Goal: Task Accomplishment & Management: Complete application form

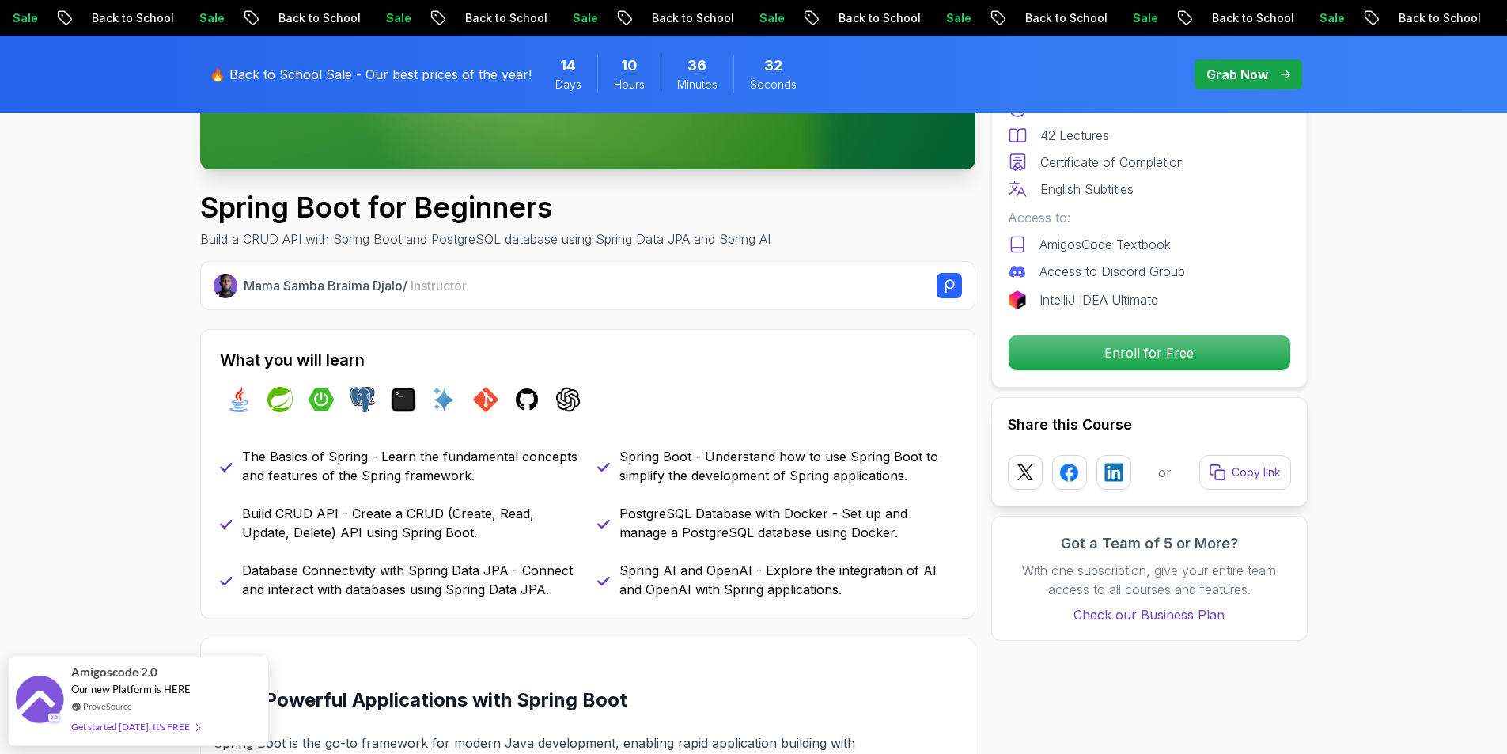
scroll to position [475, 0]
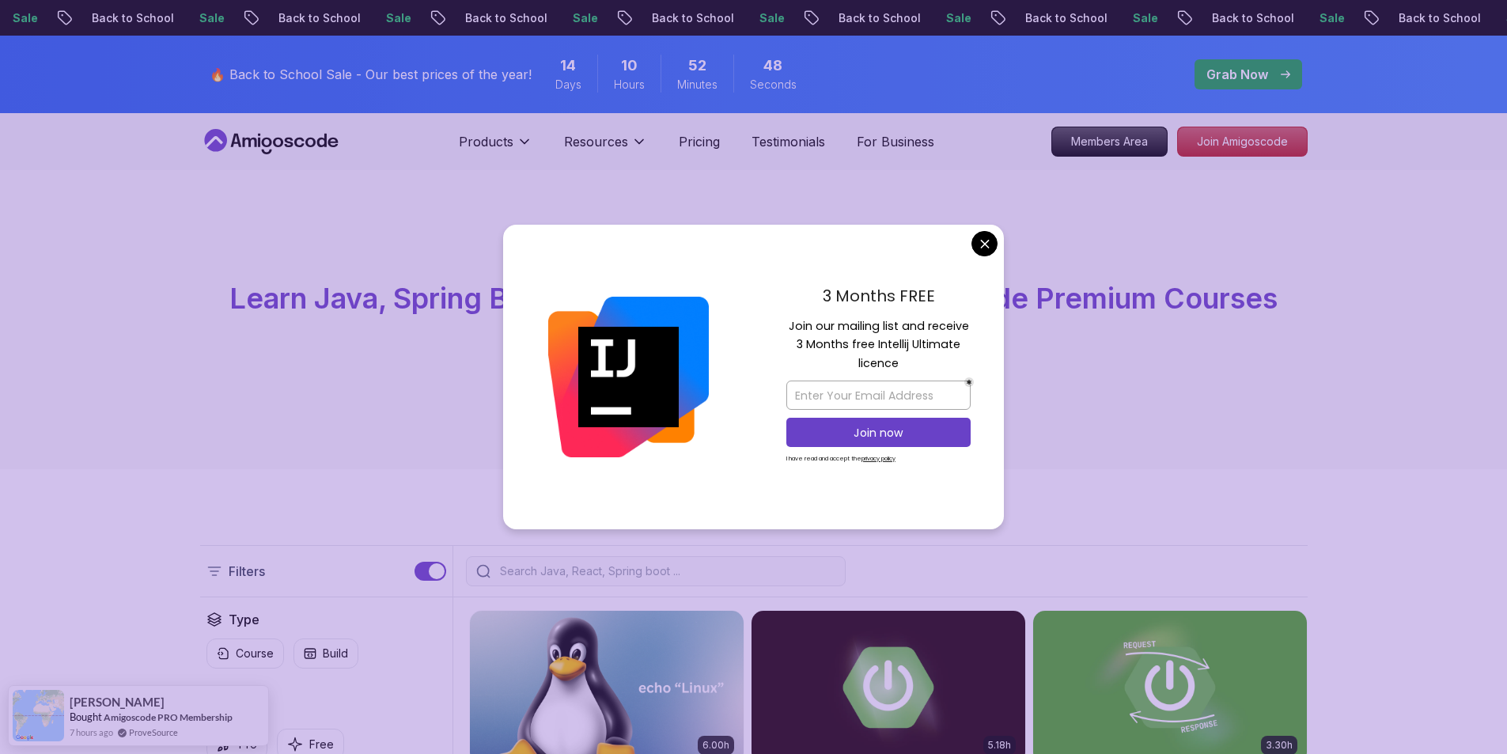
drag, startPoint x: 982, startPoint y: 248, endPoint x: 876, endPoint y: 192, distance: 119.9
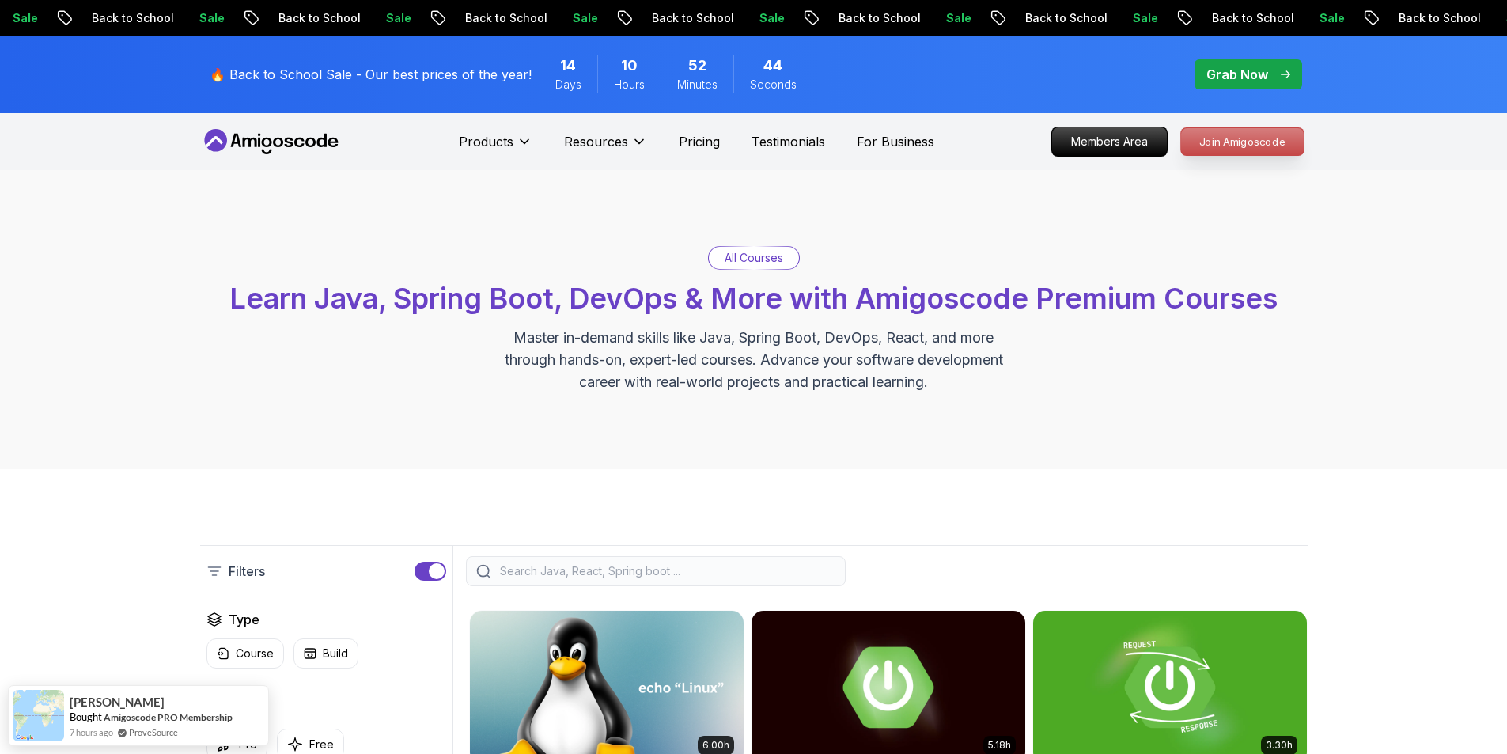
click at [1212, 147] on p "Join Amigoscode" at bounding box center [1242, 141] width 123 height 27
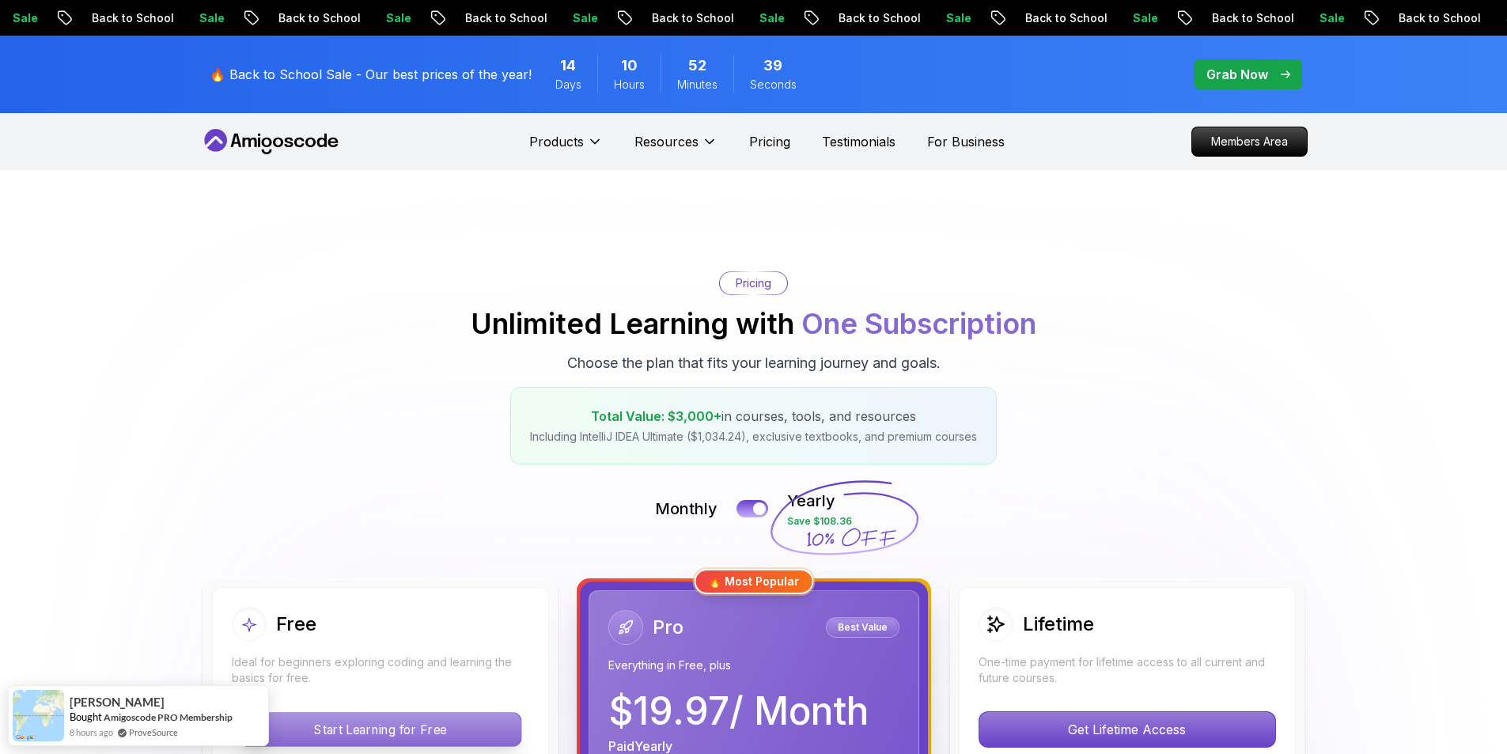
click at [356, 271] on div "Pricing Unlimited Learning with One Subscription Choose the plan that fits your…" at bounding box center [753, 367] width 1107 height 193
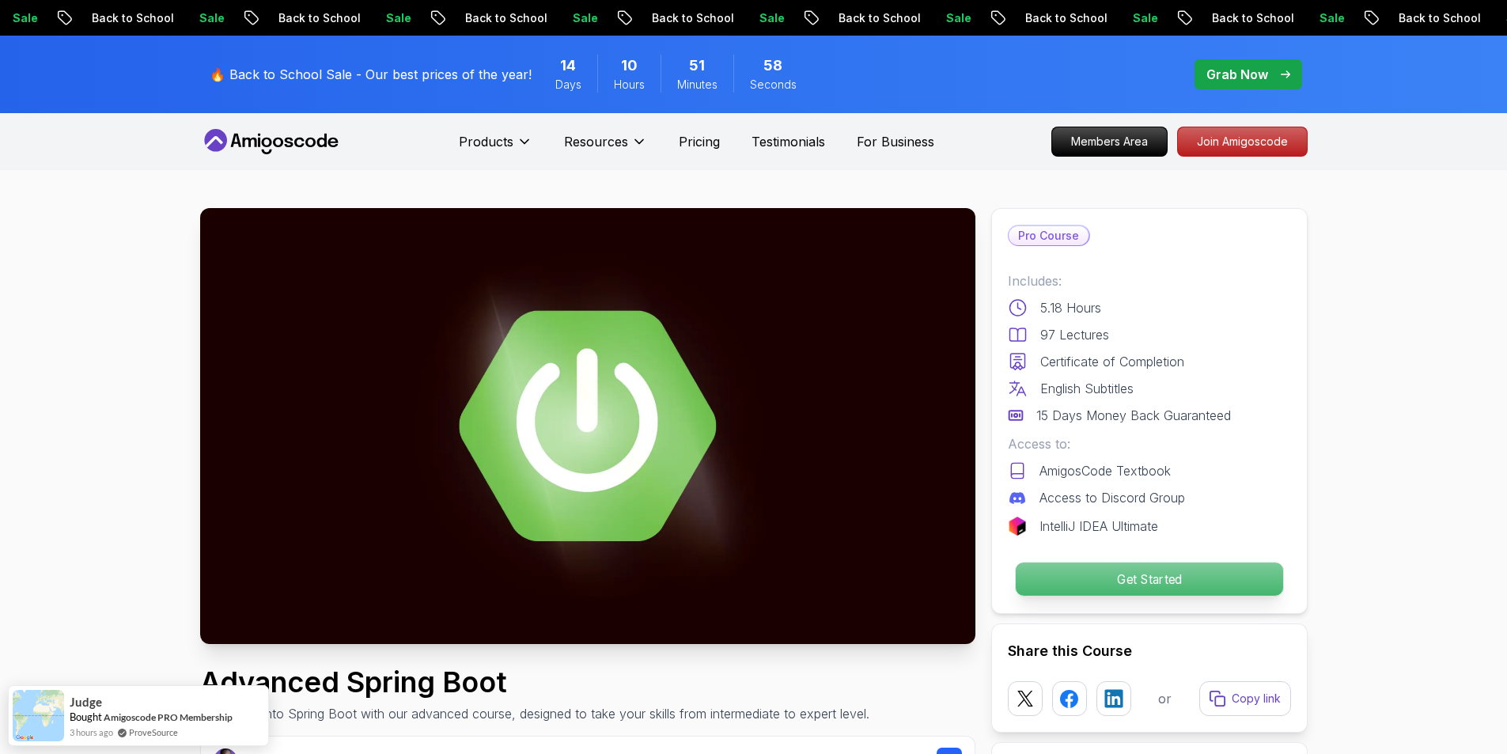
click at [1182, 579] on p "Get Started" at bounding box center [1148, 578] width 267 height 33
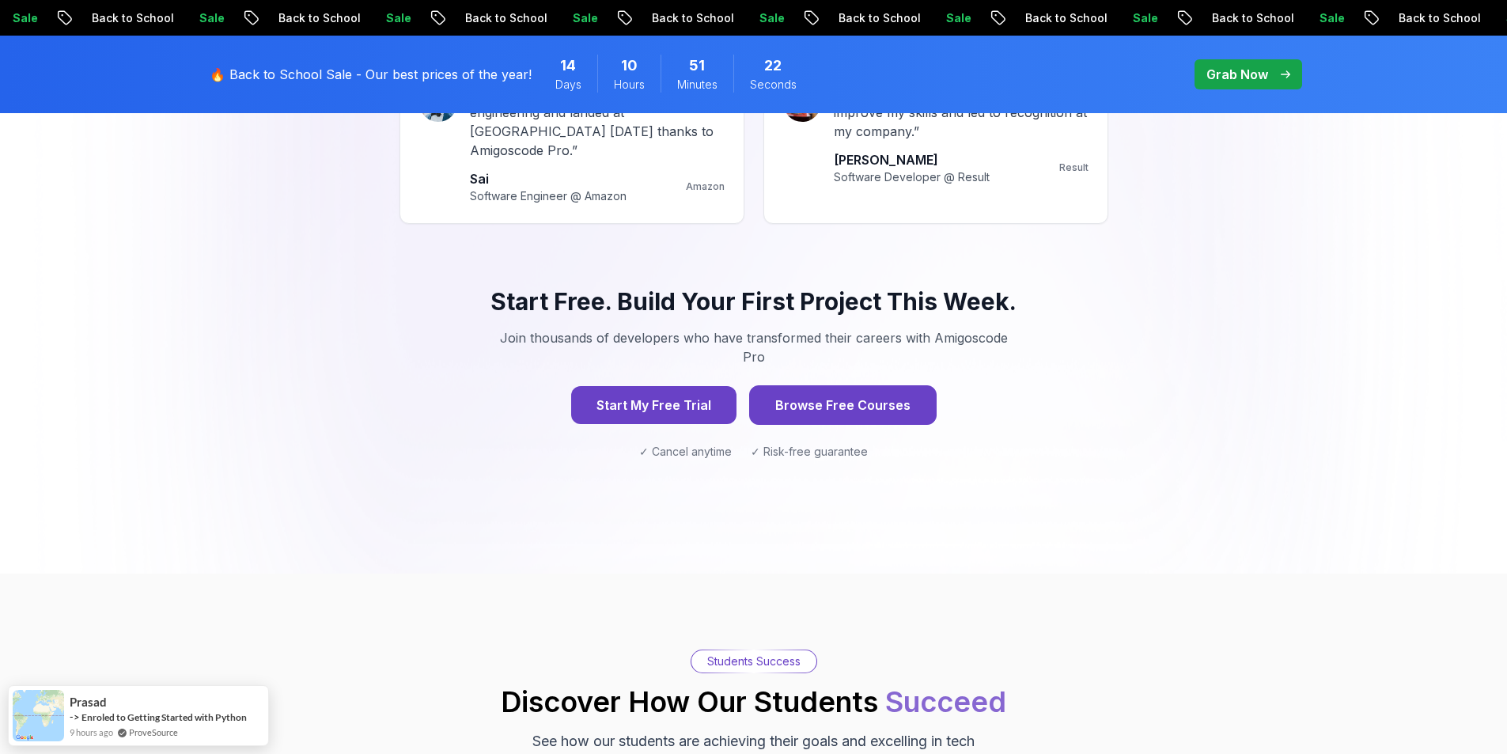
scroll to position [1582, 0]
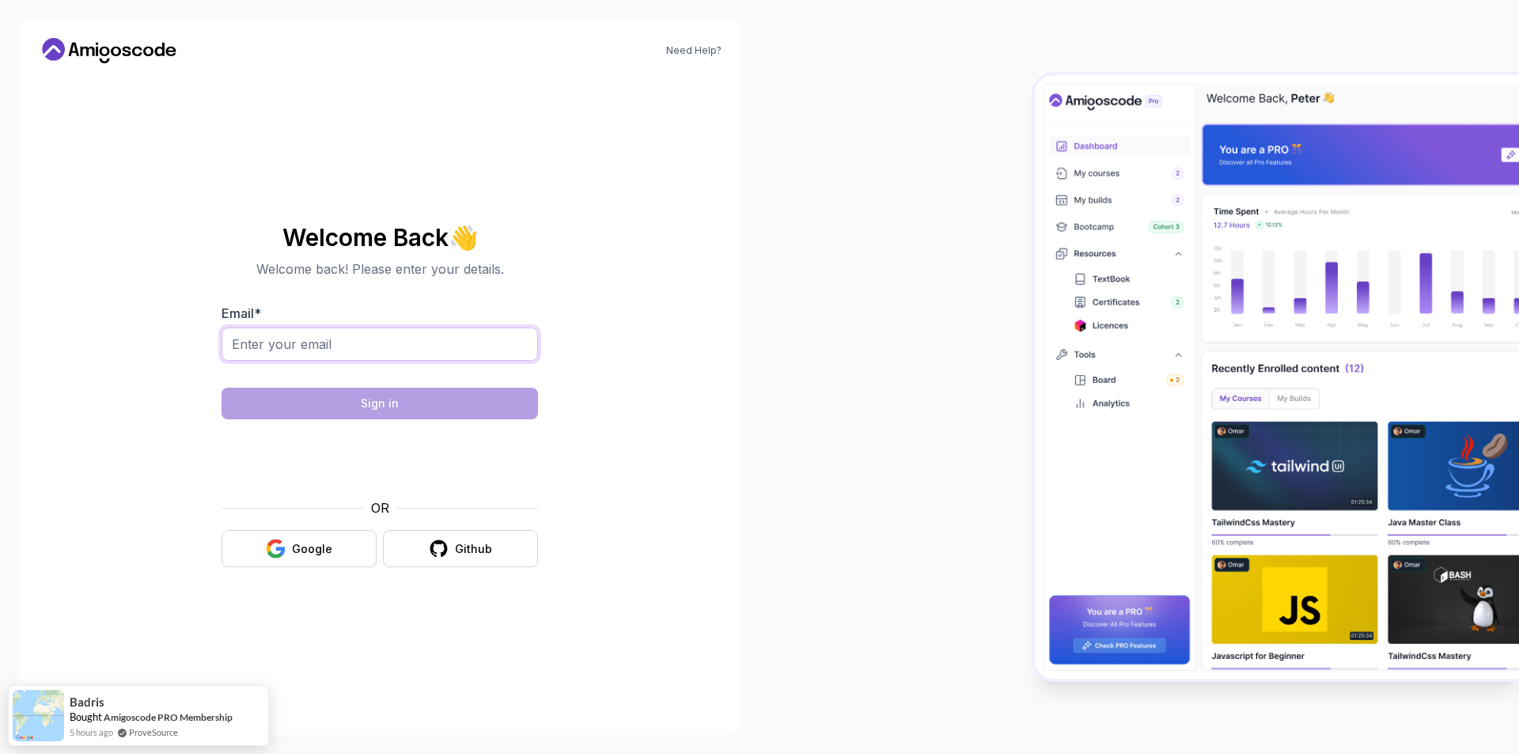
click at [295, 339] on input "Email *" at bounding box center [379, 343] width 316 height 33
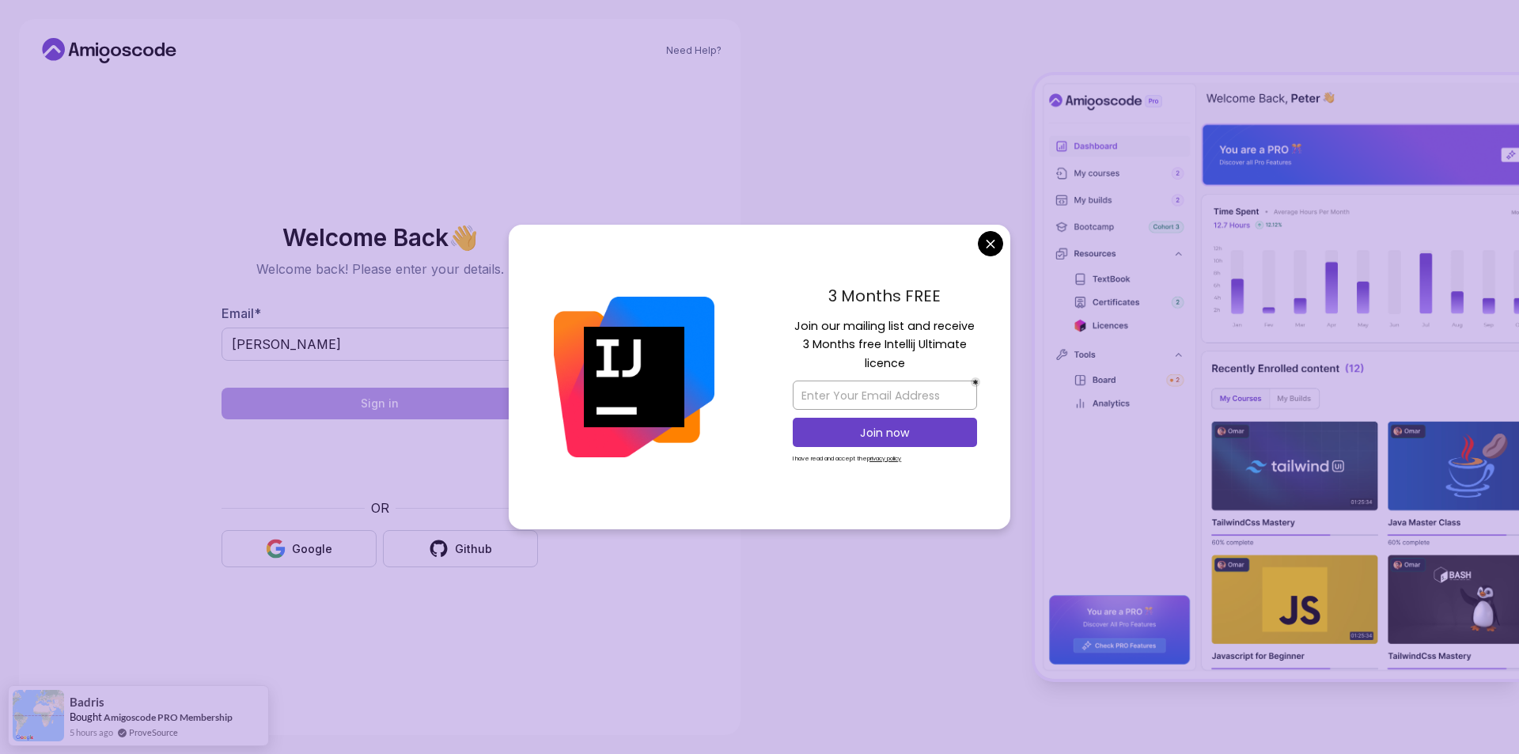
drag, startPoint x: 998, startPoint y: 240, endPoint x: 455, endPoint y: 290, distance: 545.7
click at [998, 239] on body "Need Help? Welcome Back 👋 Welcome back! Please enter your details. Email * stan…" at bounding box center [759, 377] width 1519 height 754
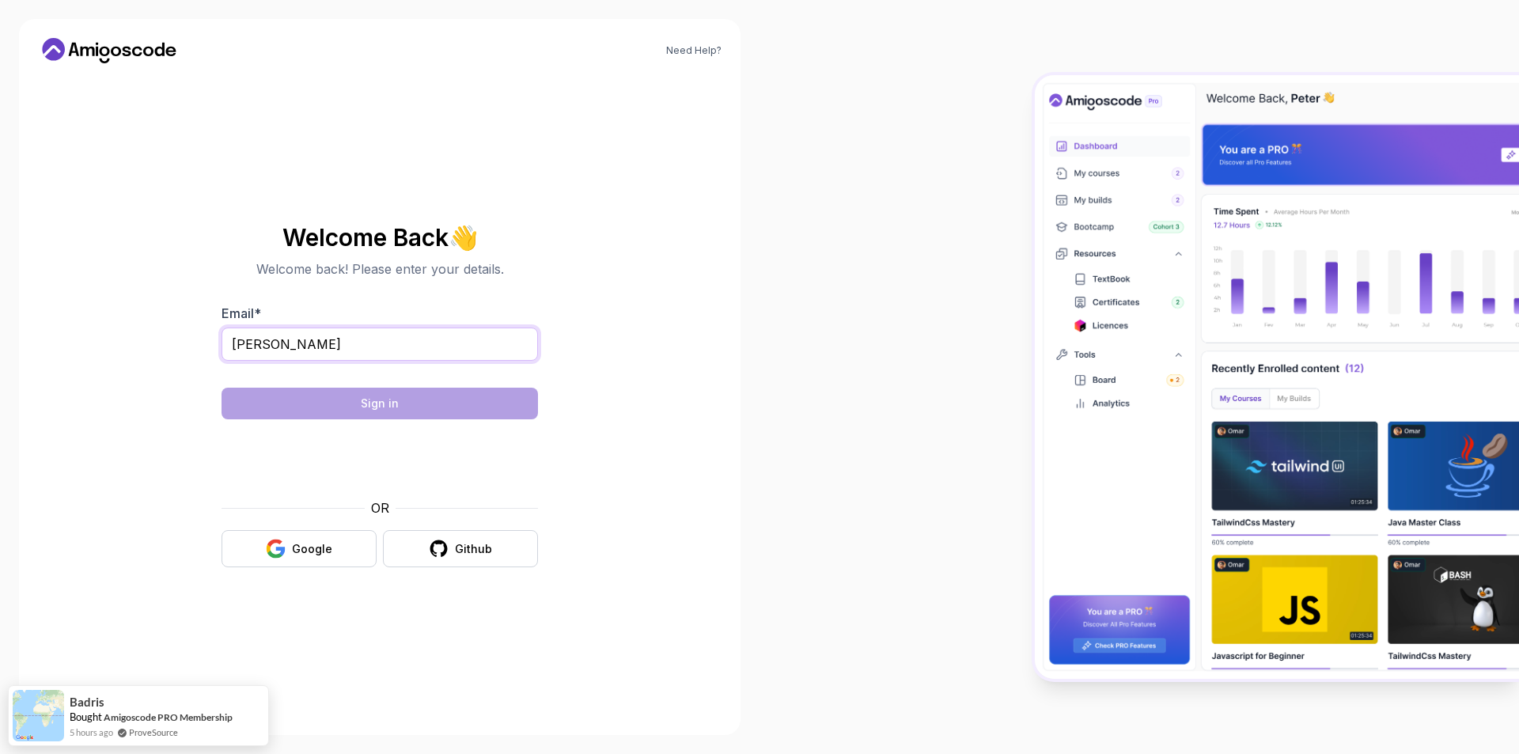
click at [376, 349] on input "stan" at bounding box center [379, 343] width 316 height 33
type input "ы"
type input "standfer231@gmail.com"
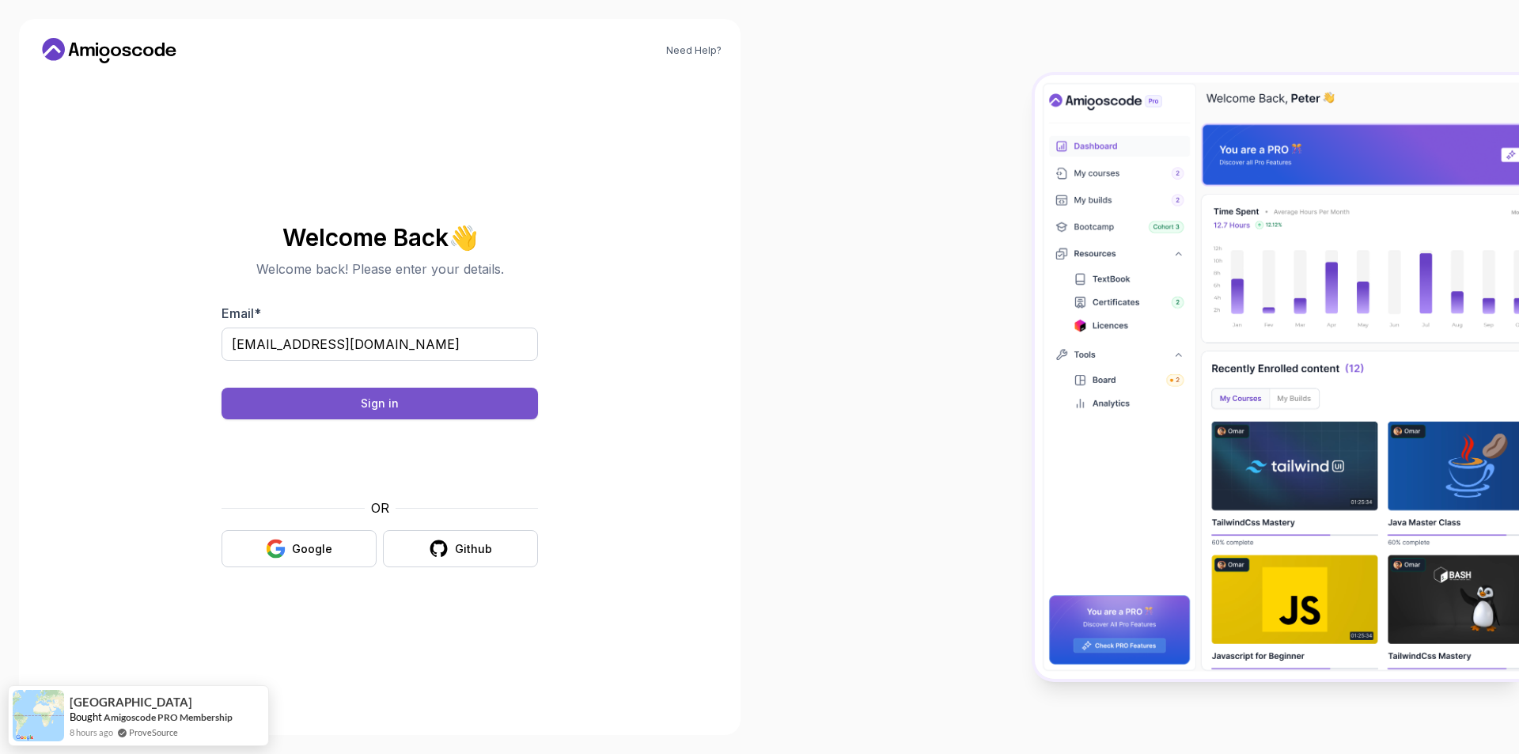
click at [377, 405] on div "Sign in" at bounding box center [380, 403] width 38 height 16
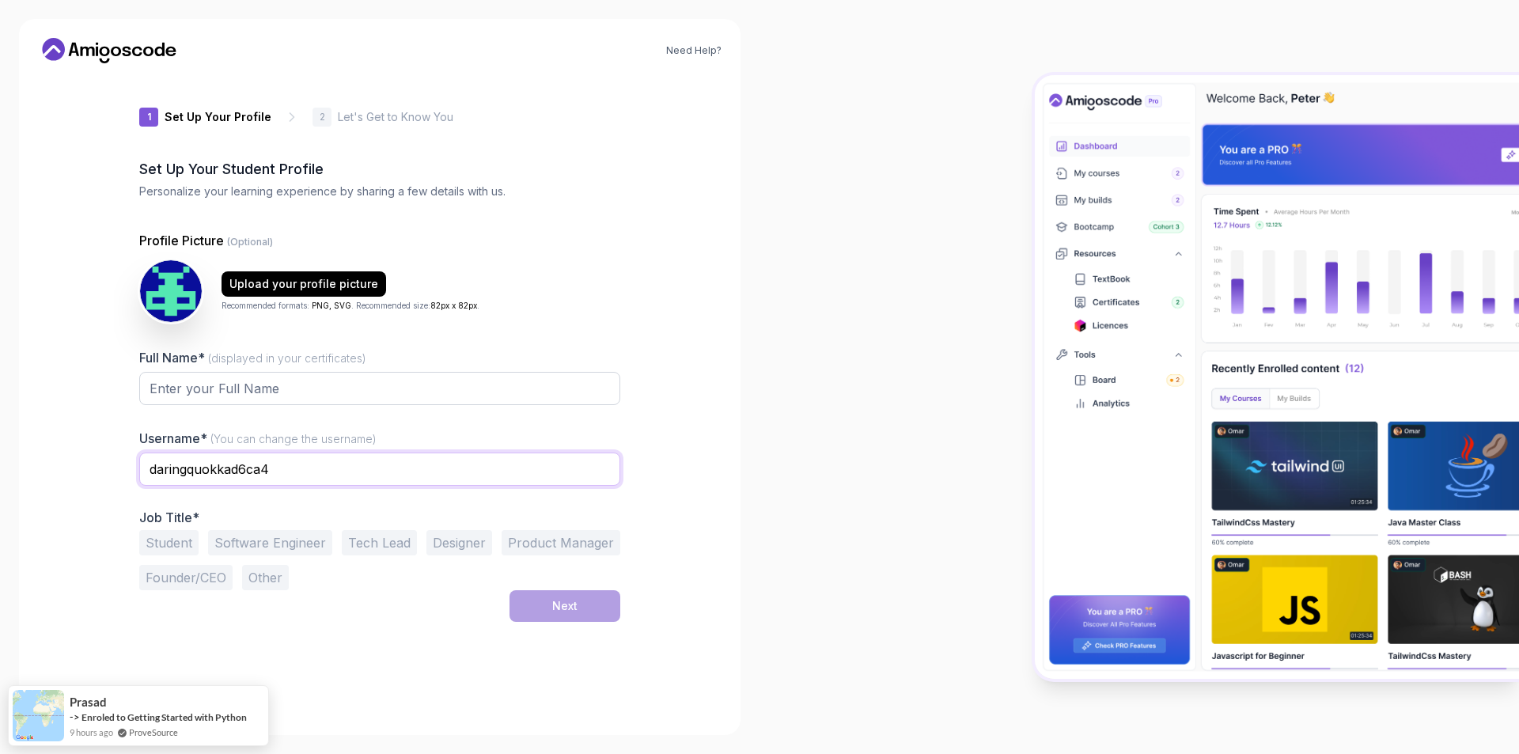
drag, startPoint x: 312, startPoint y: 470, endPoint x: 93, endPoint y: 467, distance: 219.9
click at [95, 467] on div "Need Help? 1 Set Up Your Profile 1 Set Up Your Profile 2 Let's Get to Know You …" at bounding box center [379, 377] width 721 height 716
type input "standfer"
click at [98, 462] on div "Need Help? 1 Set Up Your Profile 1 Set Up Your Profile 2 Let's Get to Know You …" at bounding box center [379, 377] width 721 height 716
click at [187, 394] on input "Full Name* (displayed in your certificates)" at bounding box center [379, 388] width 481 height 33
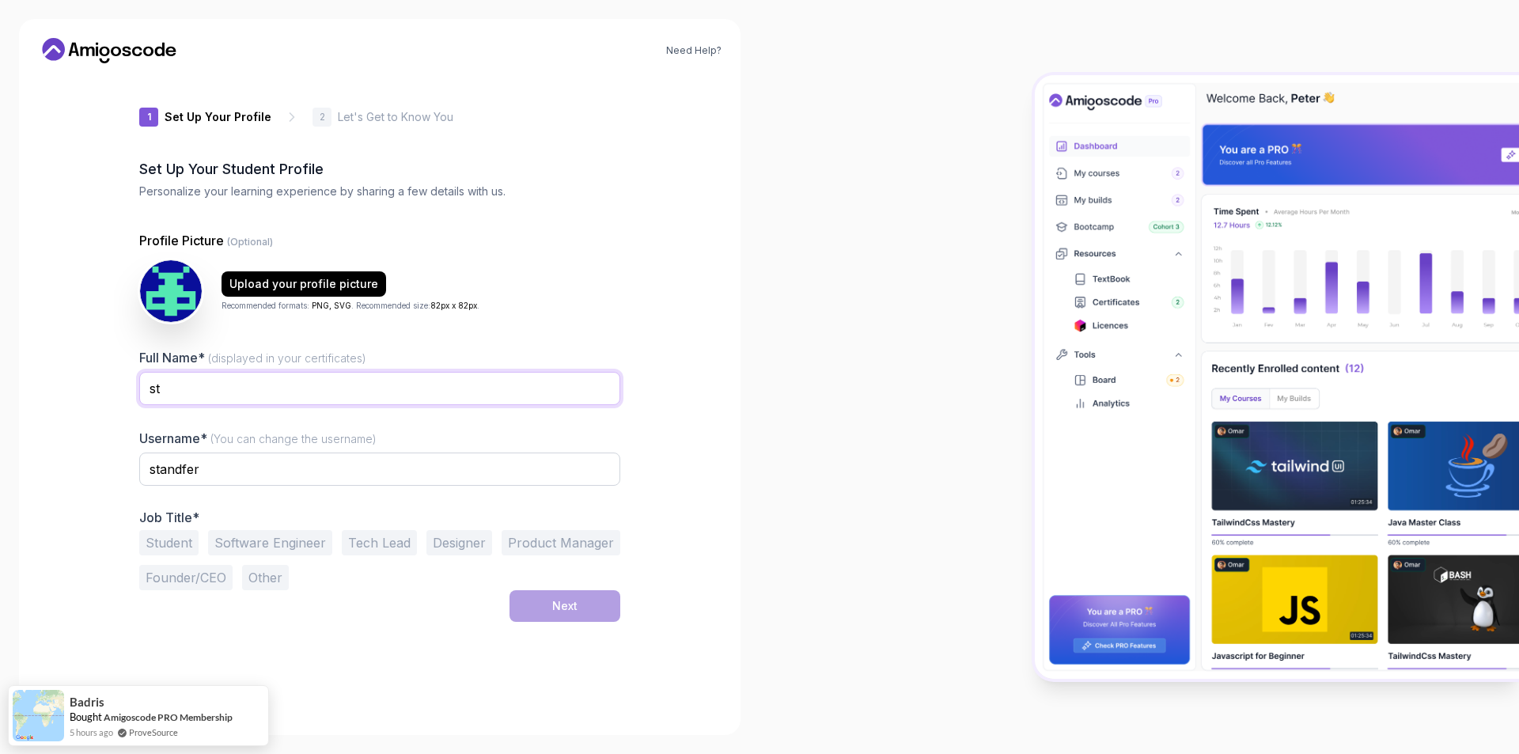
type input "s"
type input "standfer"
click at [93, 391] on div "Need Help? 1 Set Up Your Profile 1 Set Up Your Profile 2 Let's Get to Know You …" at bounding box center [379, 377] width 721 height 716
click at [303, 542] on button "Software Engineer" at bounding box center [270, 542] width 124 height 25
click at [588, 613] on button "Next" at bounding box center [564, 606] width 111 height 32
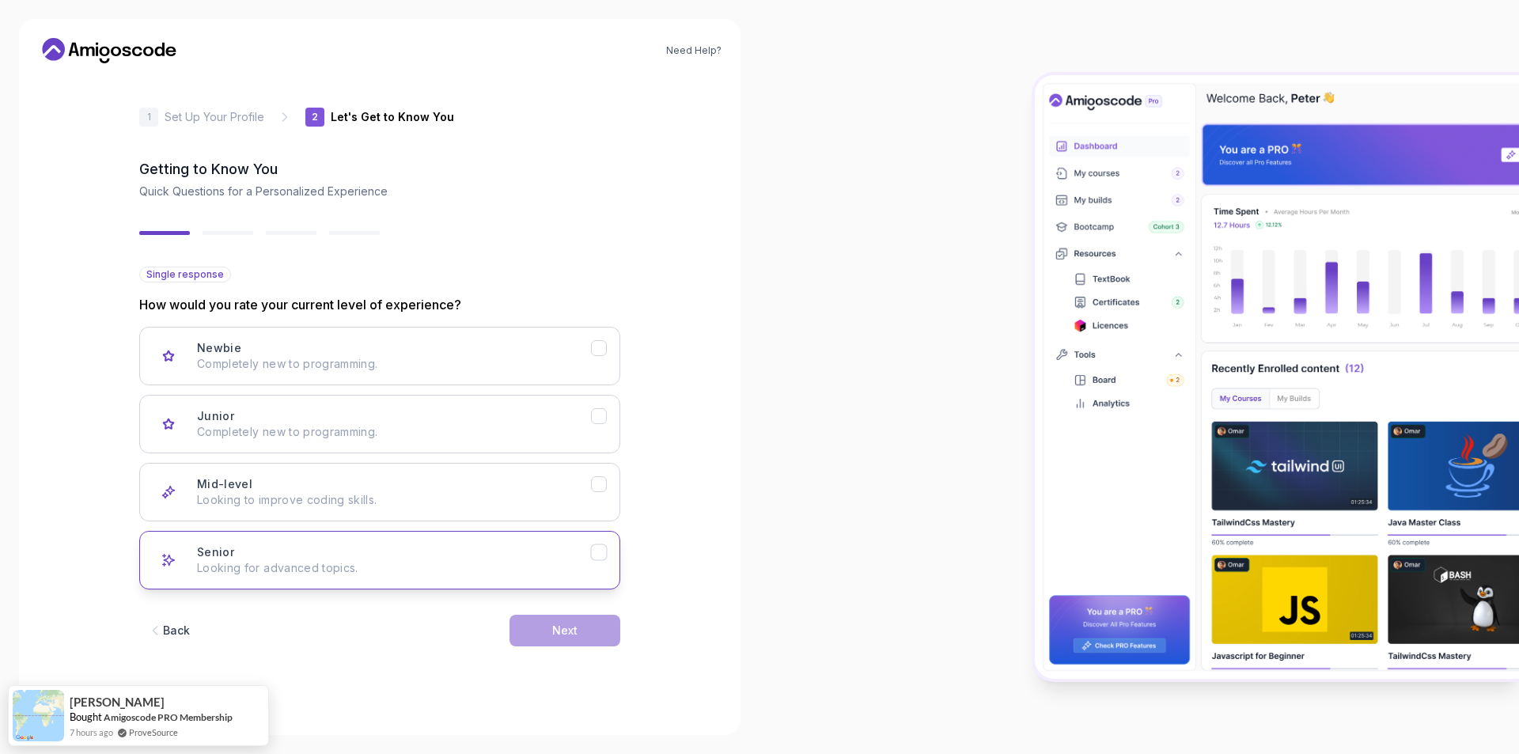
click at [243, 551] on div "Senior Looking for advanced topics." at bounding box center [394, 560] width 394 height 32
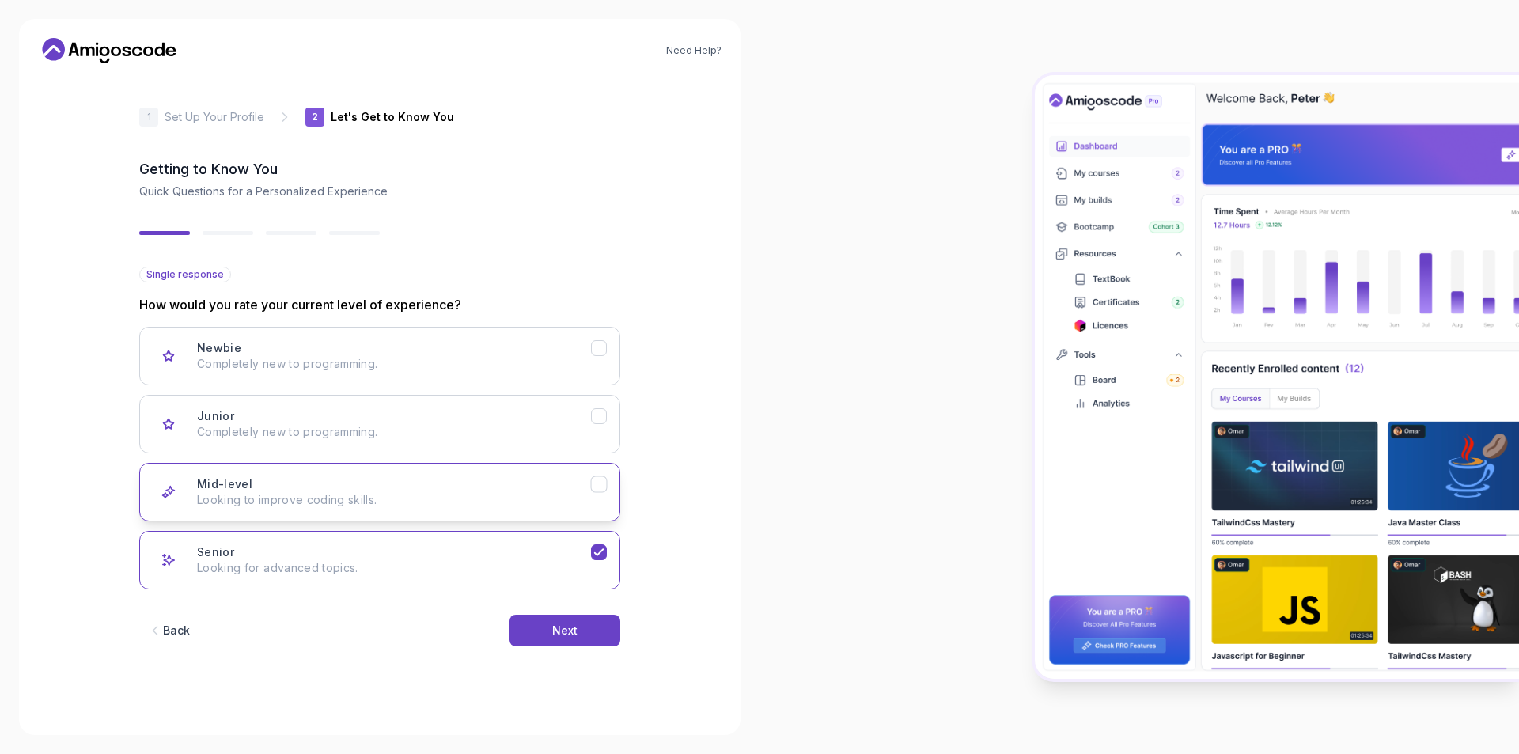
click at [388, 499] on p "Looking to improve coding skills." at bounding box center [394, 500] width 394 height 16
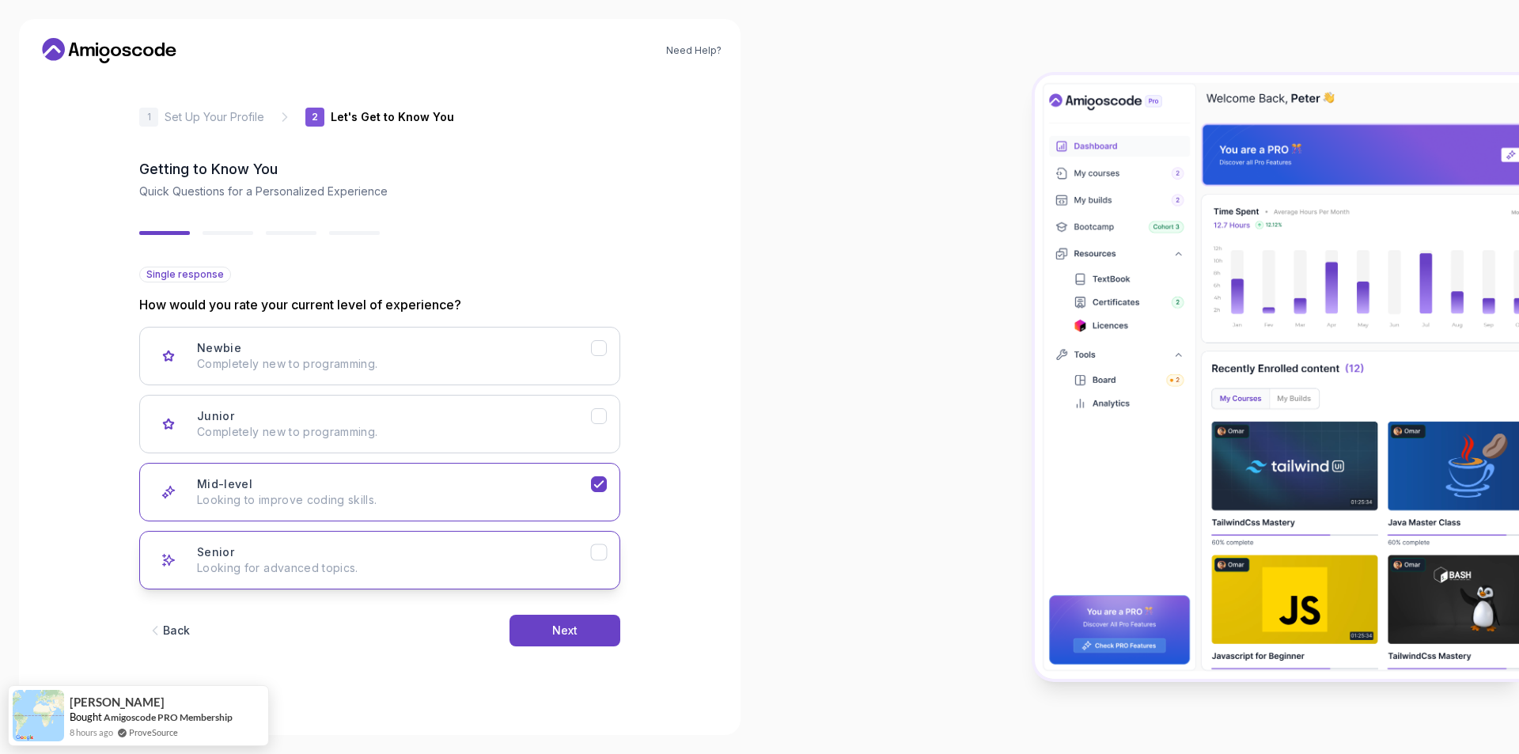
click at [346, 567] on p "Looking for advanced topics." at bounding box center [394, 568] width 394 height 16
click at [592, 629] on button "Next" at bounding box center [564, 631] width 111 height 32
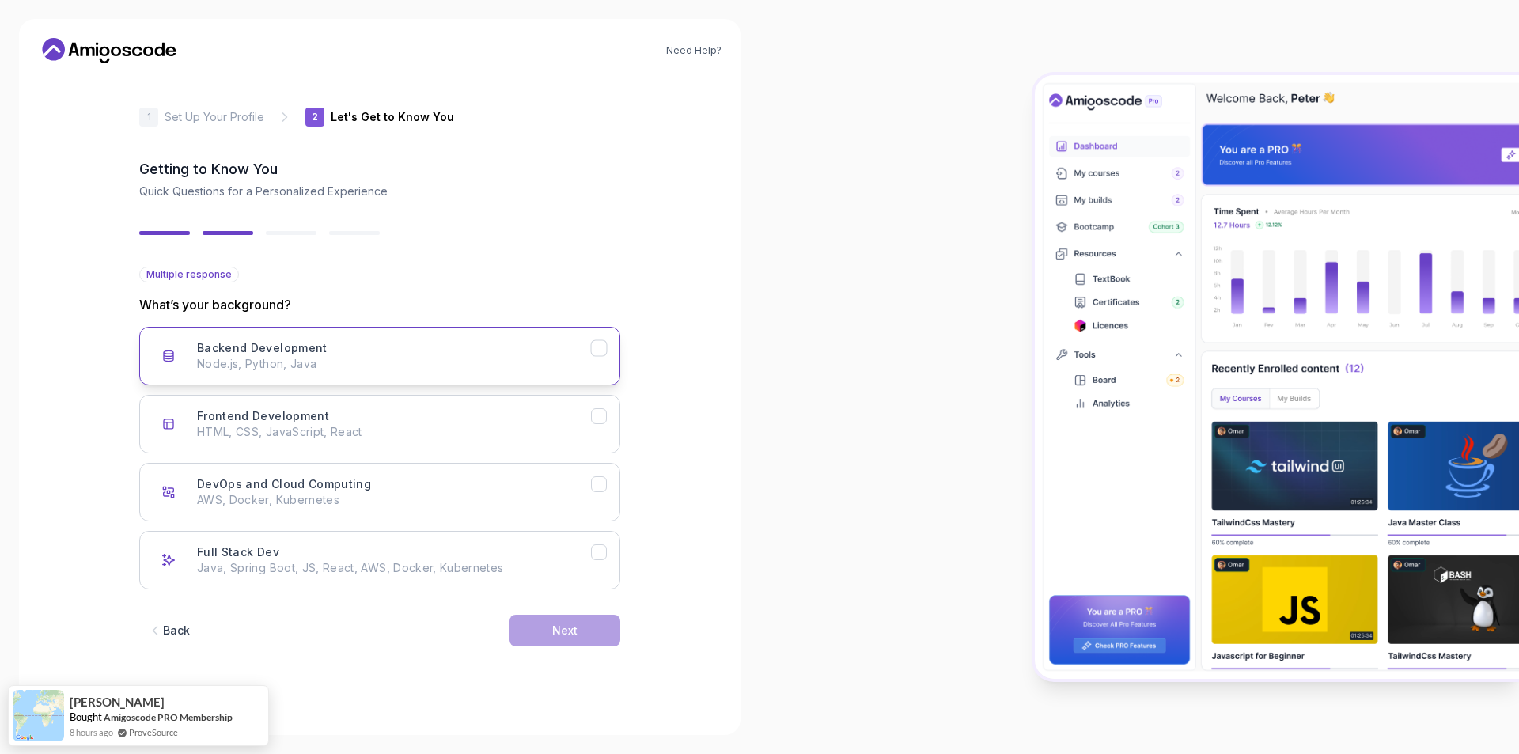
click at [338, 368] on p "Node.js, Python, Java" at bounding box center [394, 364] width 394 height 16
click at [439, 568] on p "Java, Spring Boot, JS, React, AWS, Docker, Kubernetes" at bounding box center [394, 568] width 394 height 16
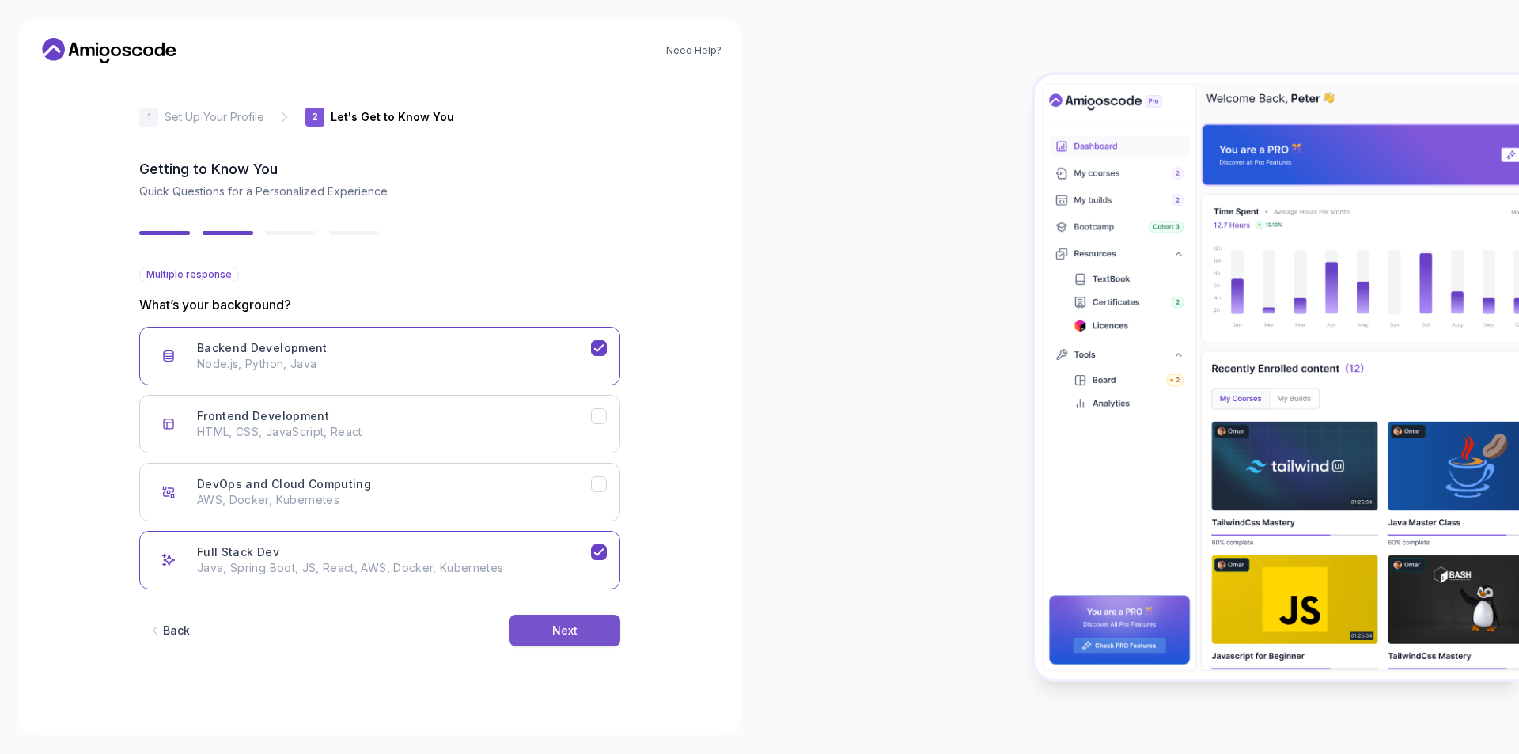
click at [563, 634] on div "Next" at bounding box center [564, 630] width 25 height 16
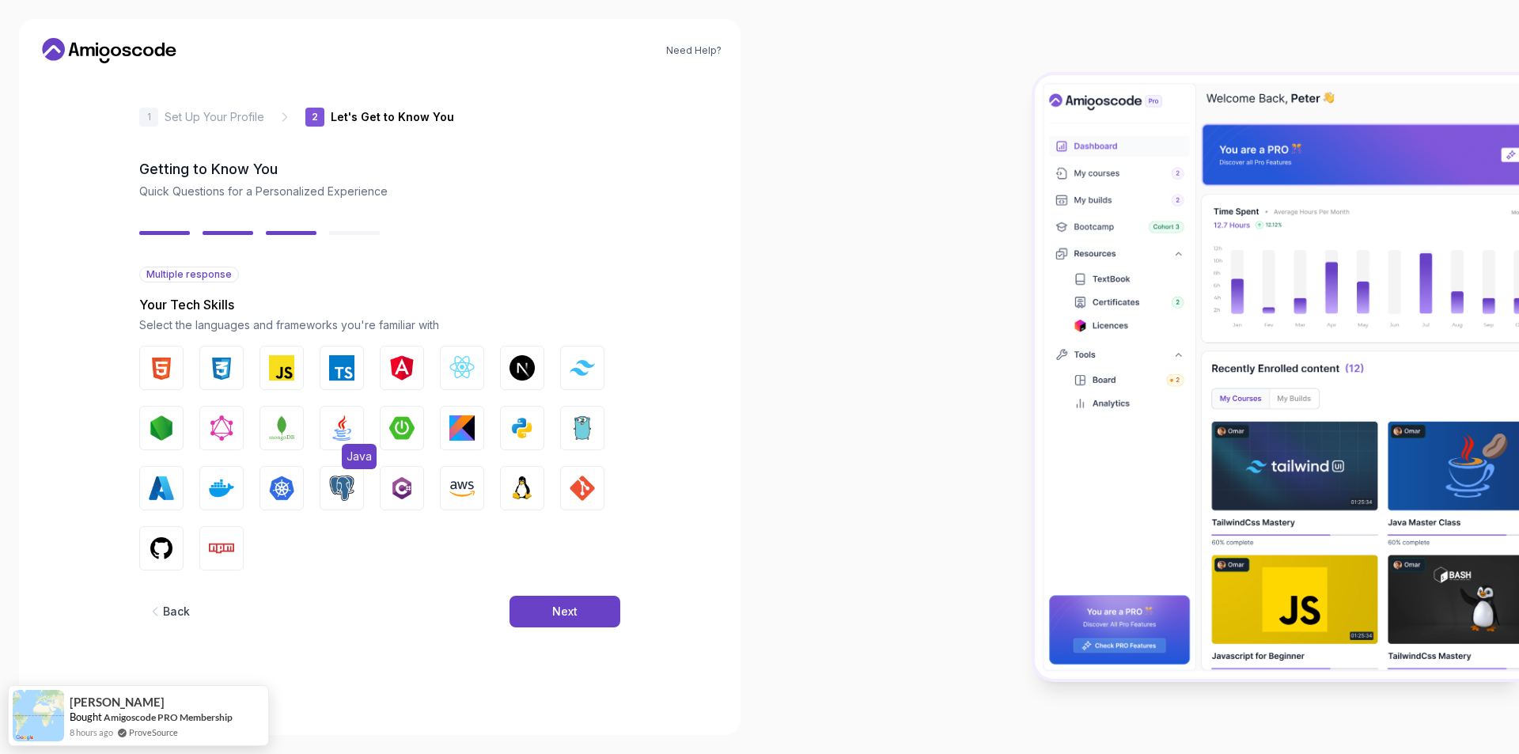
click at [350, 428] on img "button" at bounding box center [341, 427] width 25 height 25
click at [403, 422] on img "button" at bounding box center [401, 427] width 25 height 25
click at [348, 484] on img "button" at bounding box center [341, 487] width 25 height 25
click at [395, 490] on img "button" at bounding box center [401, 487] width 25 height 25
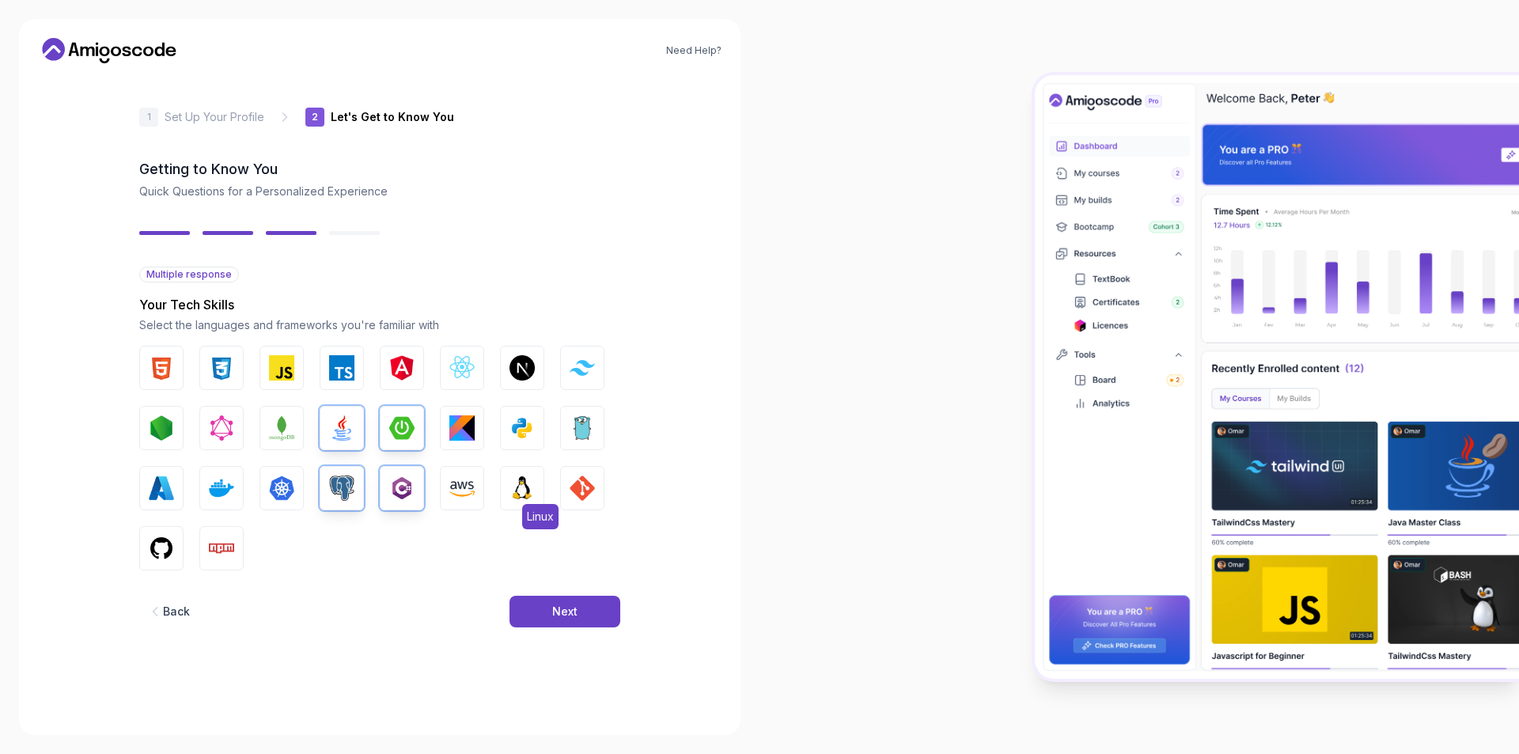
click at [523, 489] on img "button" at bounding box center [521, 487] width 25 height 25
click at [576, 489] on img "button" at bounding box center [581, 487] width 25 height 25
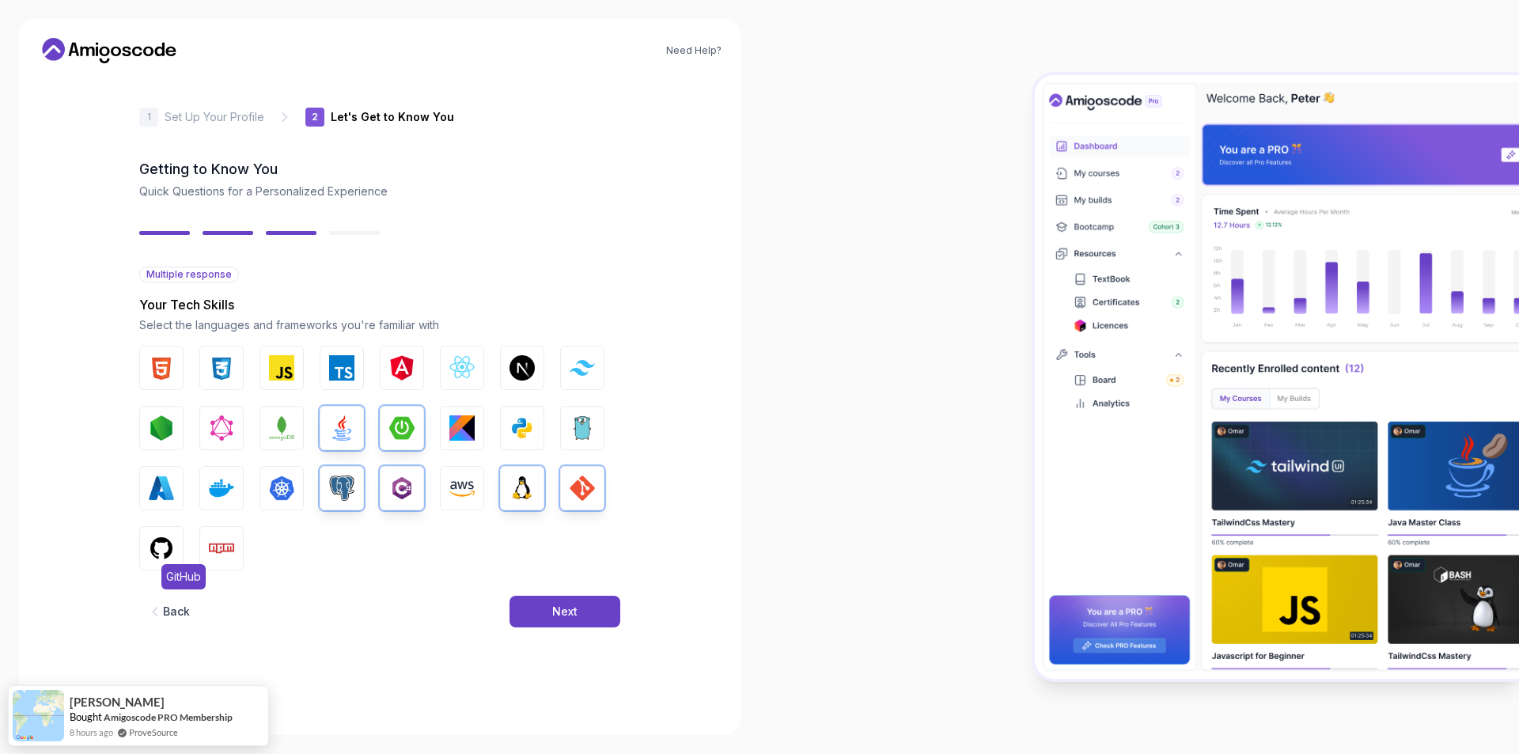
click at [143, 547] on button "GitHub" at bounding box center [161, 548] width 44 height 44
click at [554, 606] on div "Next" at bounding box center [564, 612] width 25 height 16
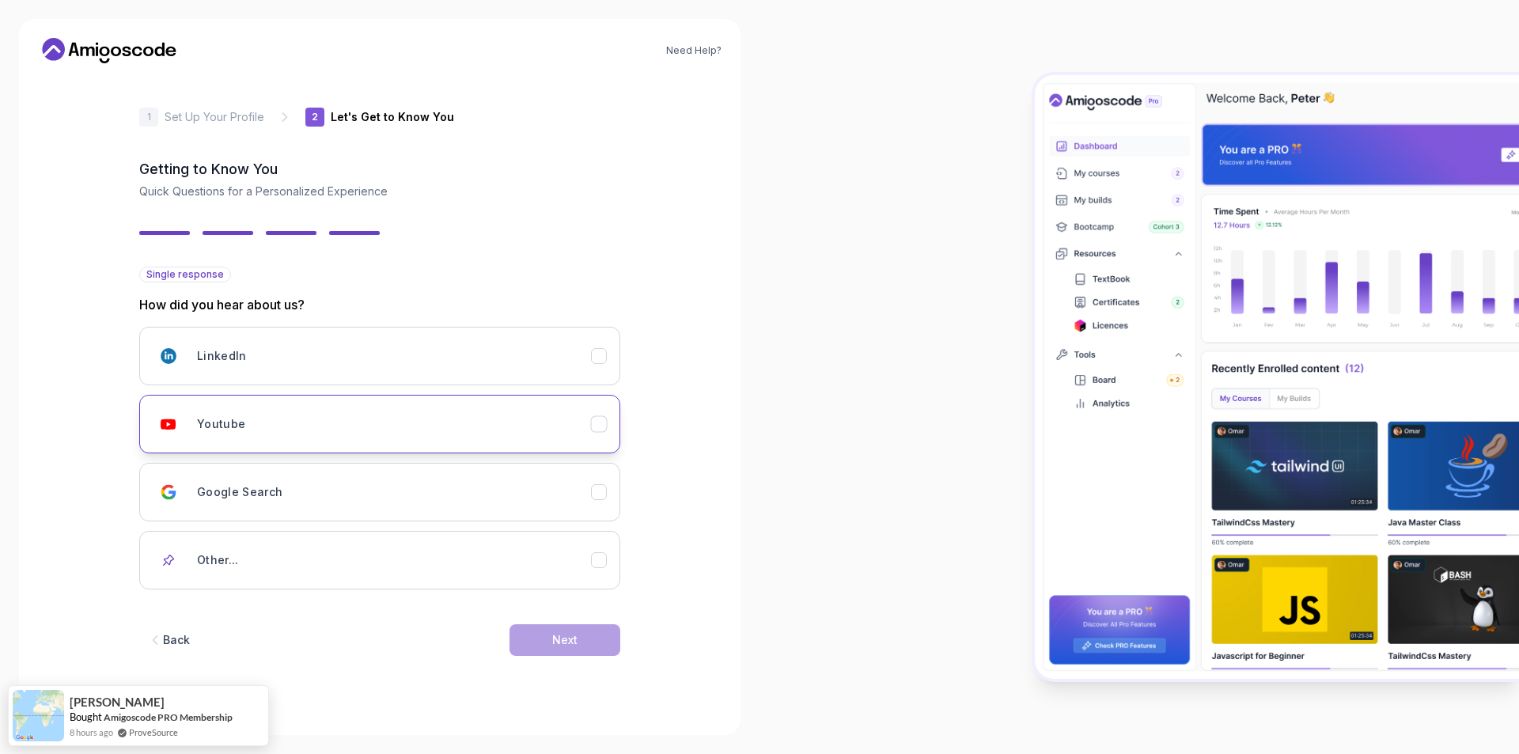
click at [332, 436] on div "Youtube" at bounding box center [394, 424] width 394 height 32
drag, startPoint x: 532, startPoint y: 649, endPoint x: 518, endPoint y: 629, distance: 24.4
click at [532, 648] on button "Next" at bounding box center [564, 640] width 111 height 32
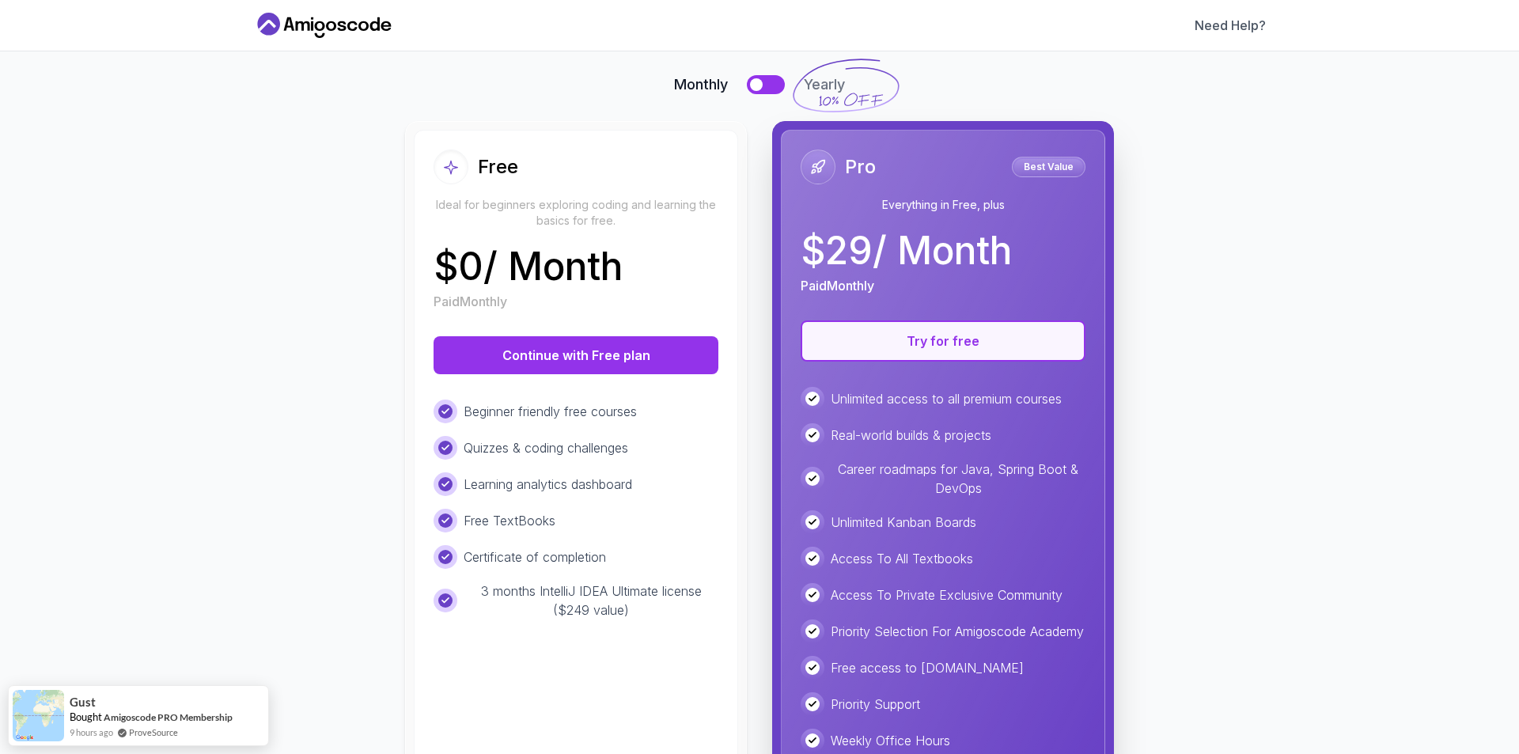
scroll to position [180, 0]
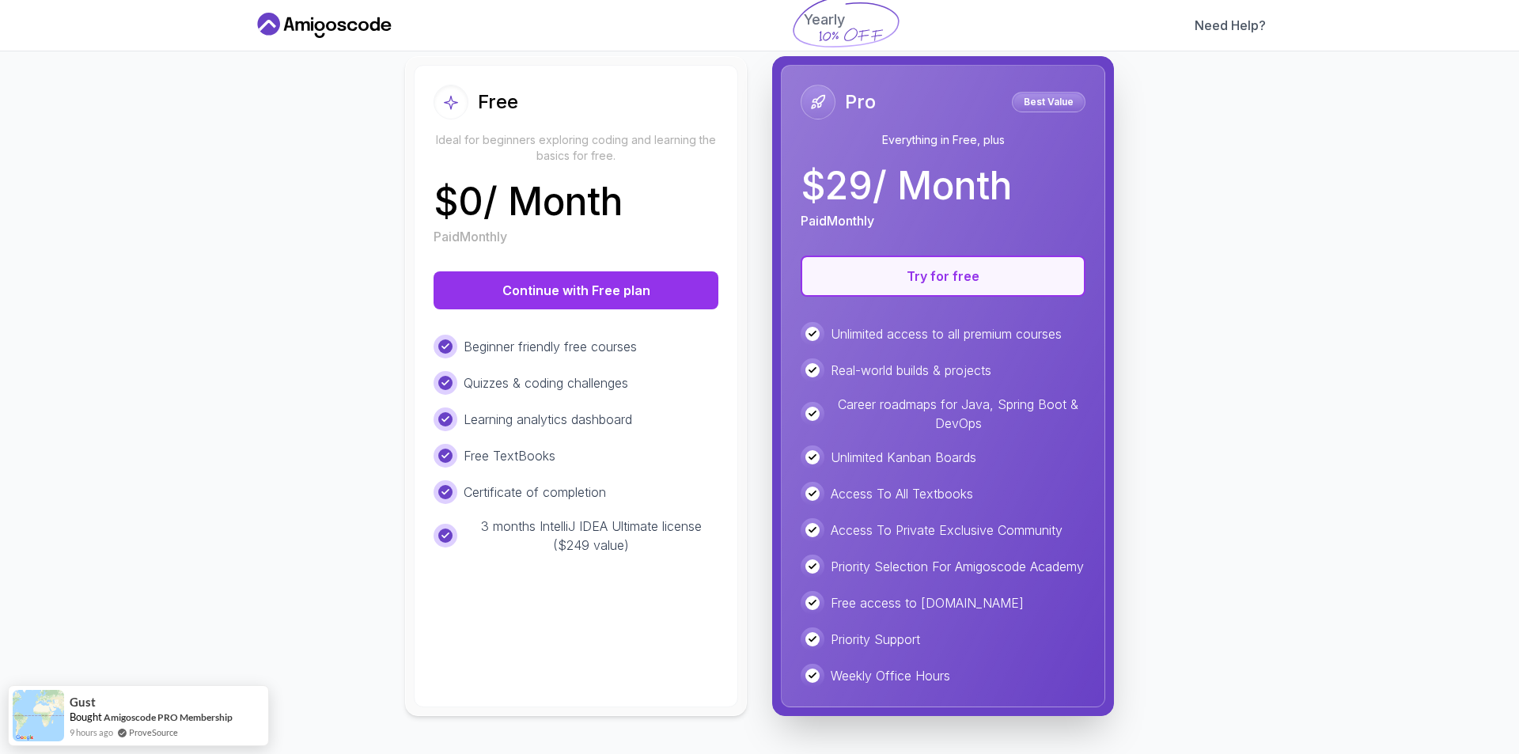
click at [970, 255] on button "Try for free" at bounding box center [942, 275] width 285 height 41
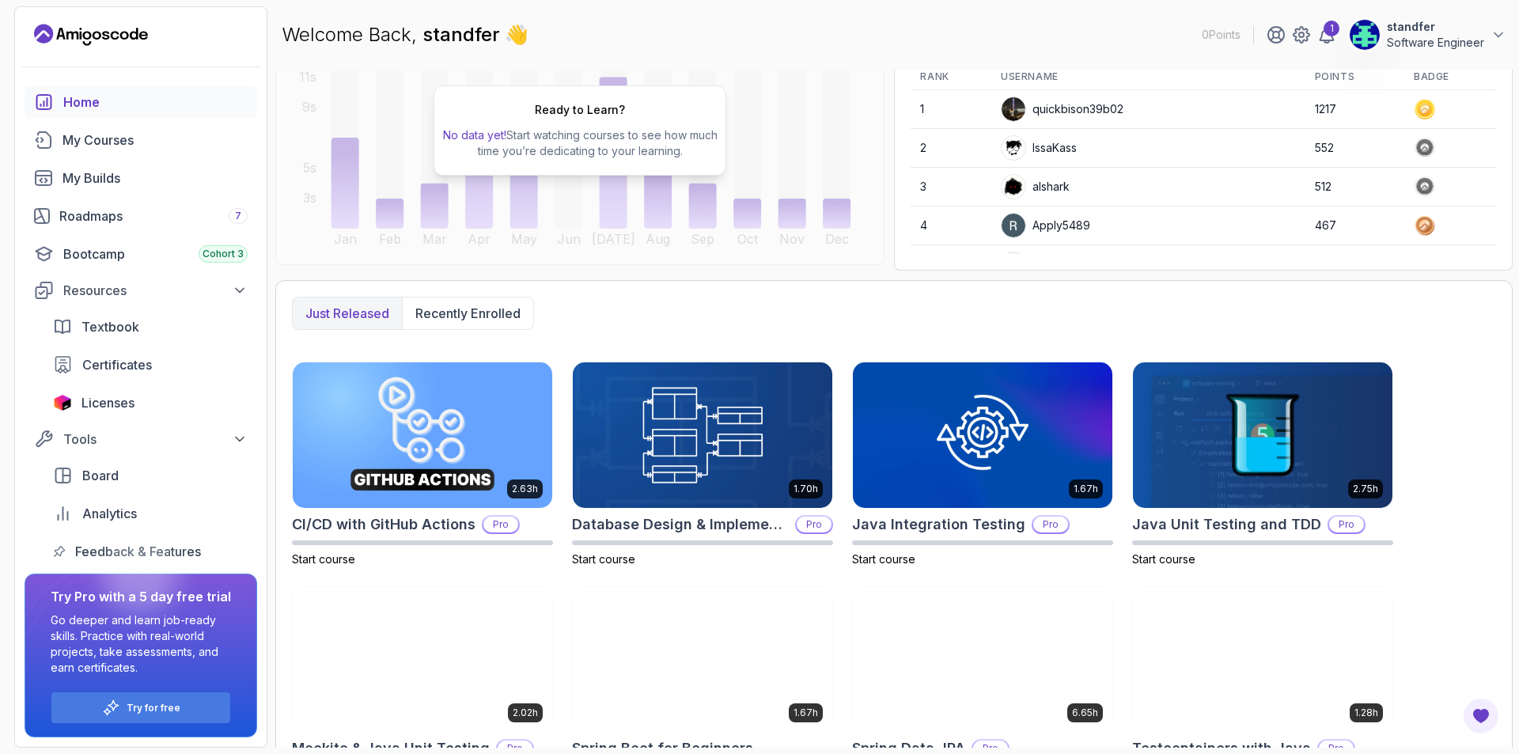
scroll to position [260, 0]
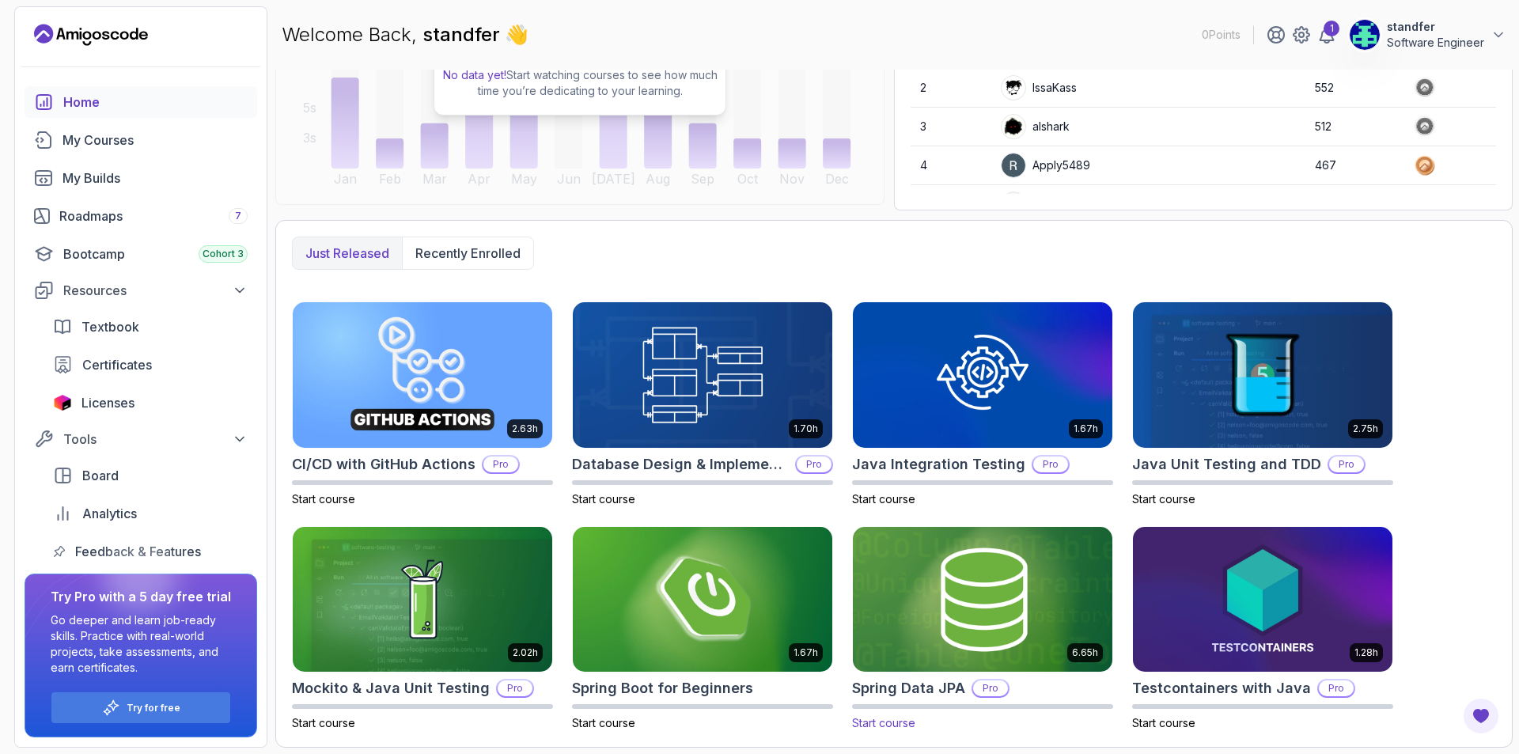
click at [1005, 585] on img at bounding box center [982, 599] width 272 height 153
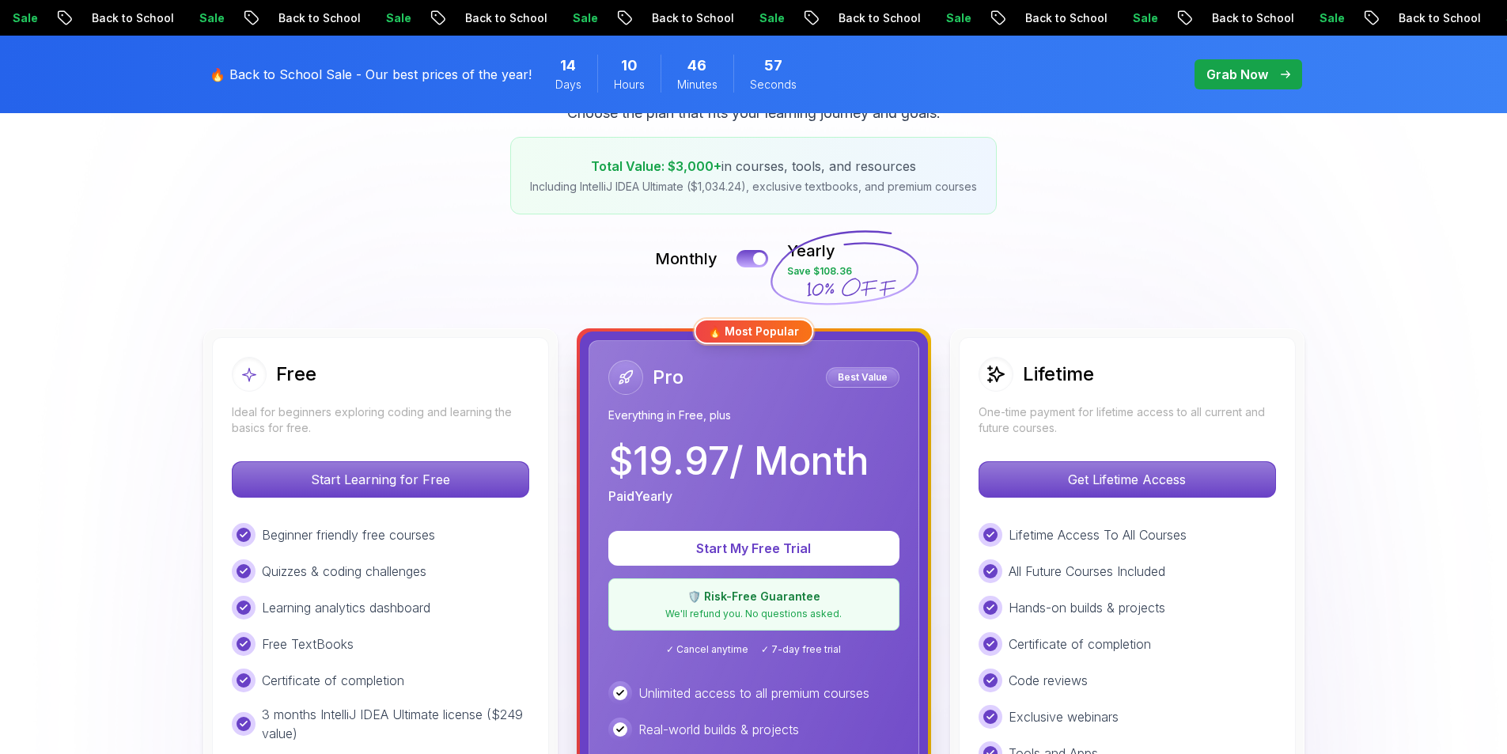
scroll to position [237, 0]
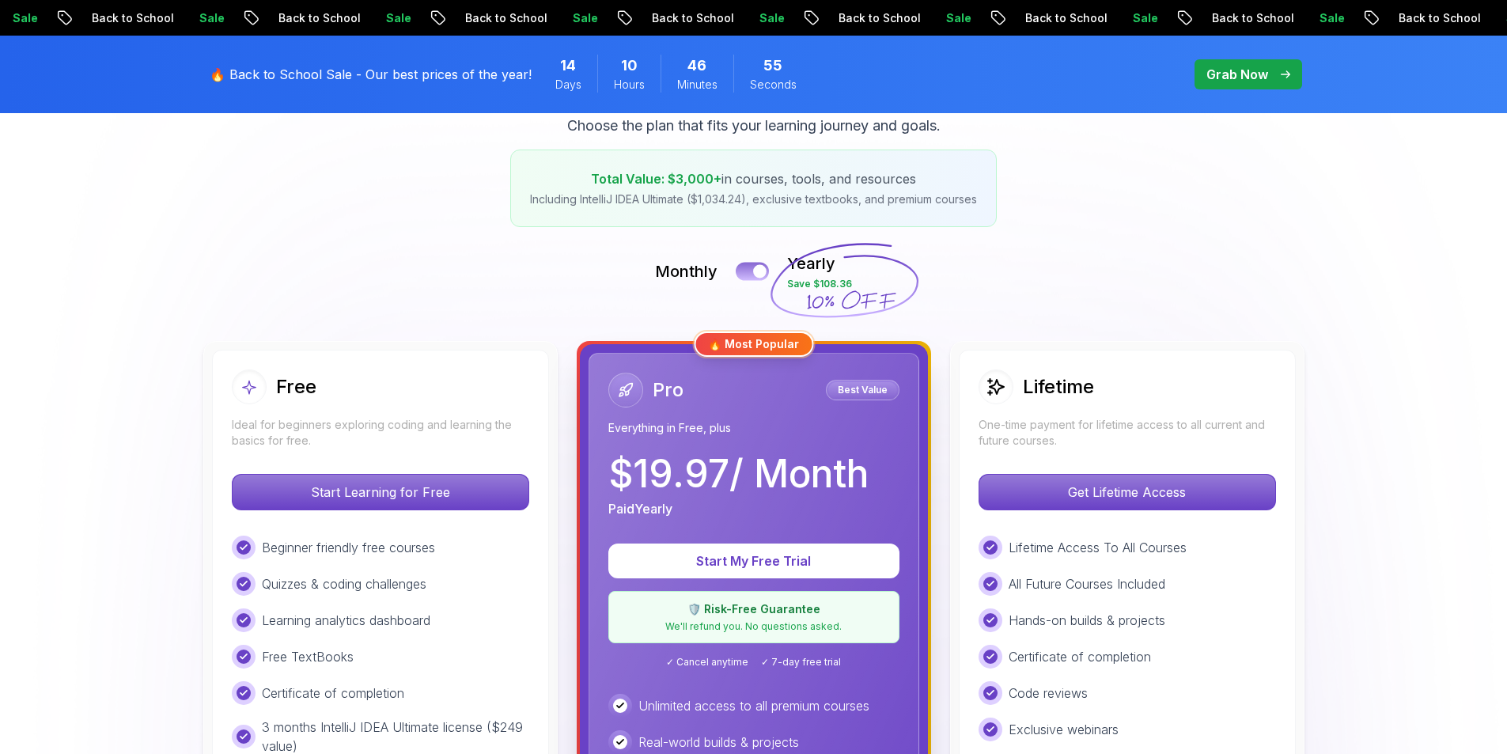
click at [752, 271] on button at bounding box center [752, 271] width 33 height 18
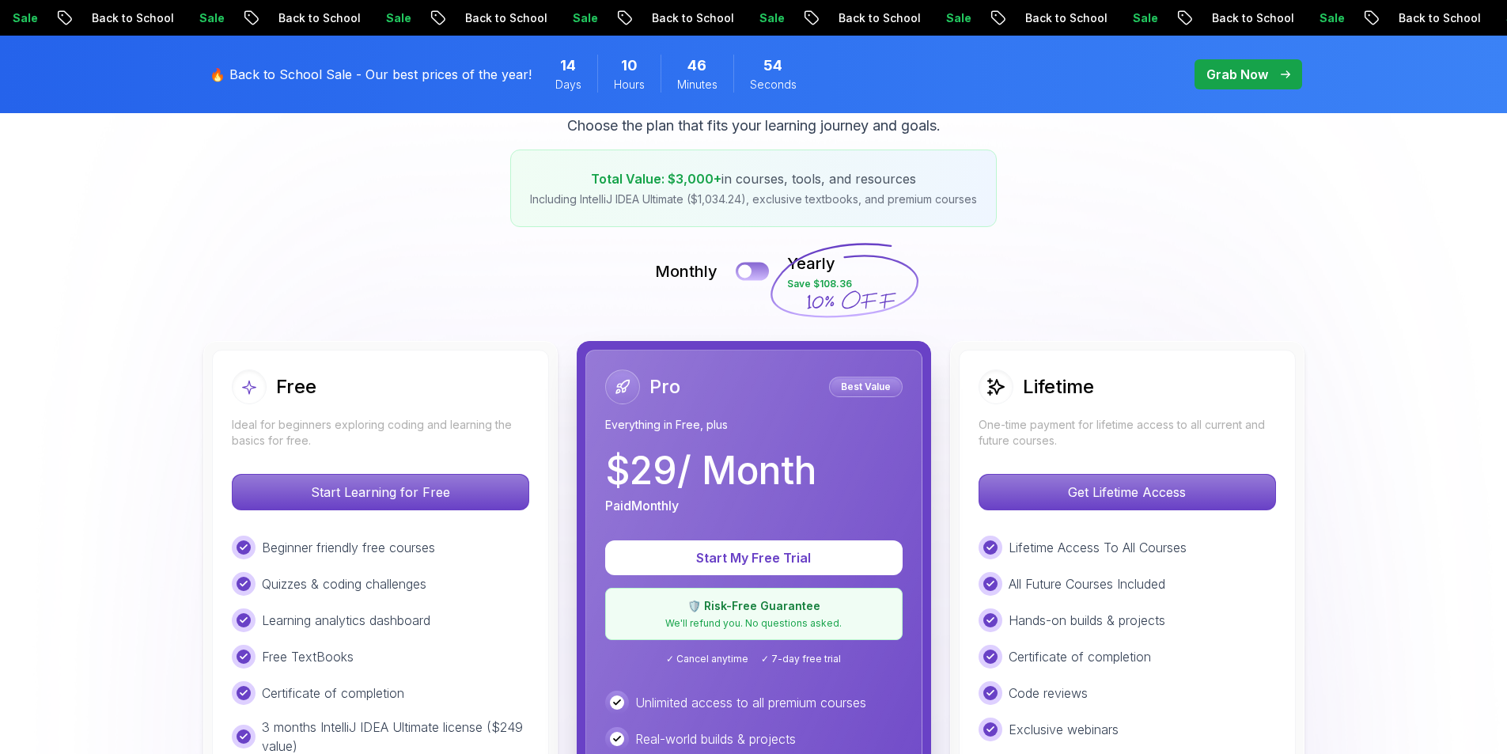
click at [752, 274] on button at bounding box center [752, 271] width 33 height 18
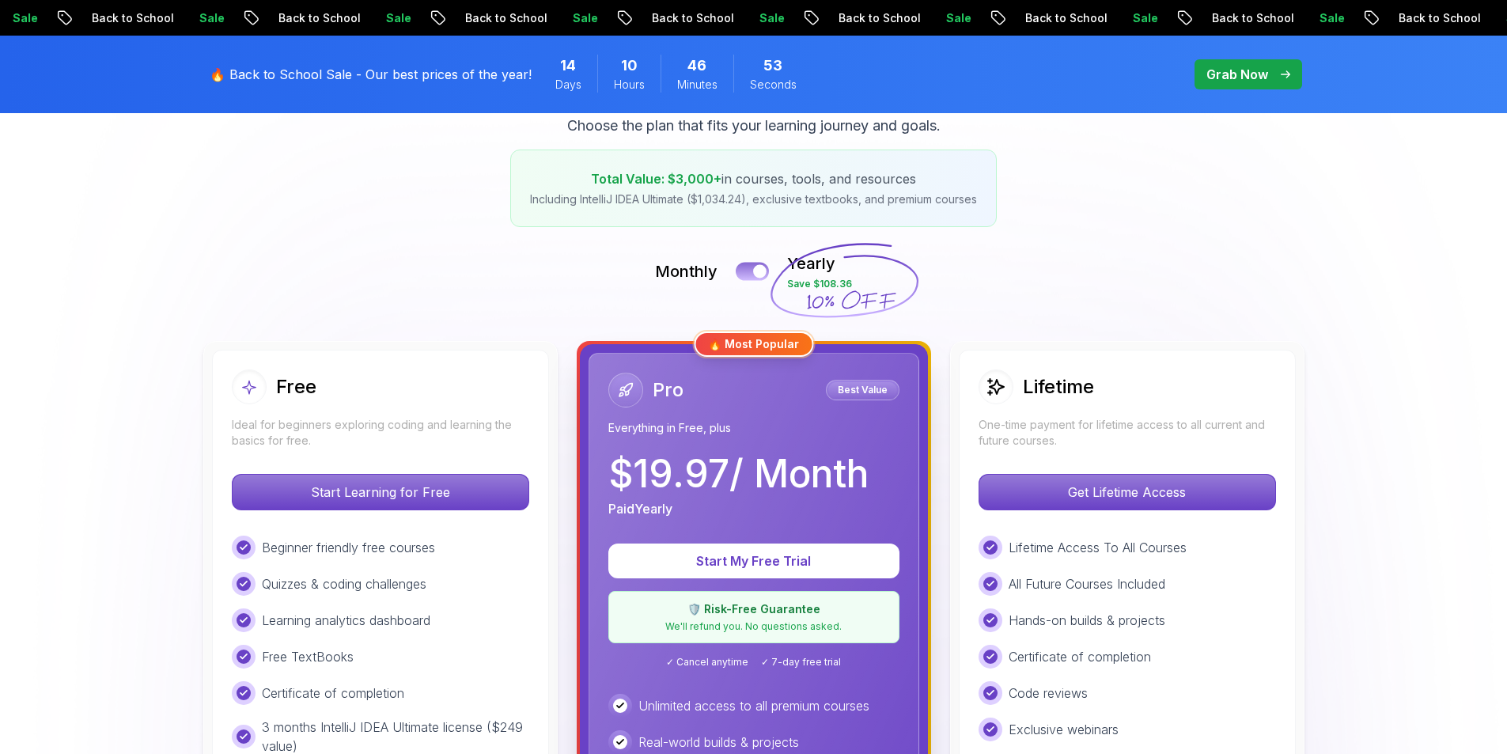
click at [752, 274] on button at bounding box center [752, 271] width 33 height 18
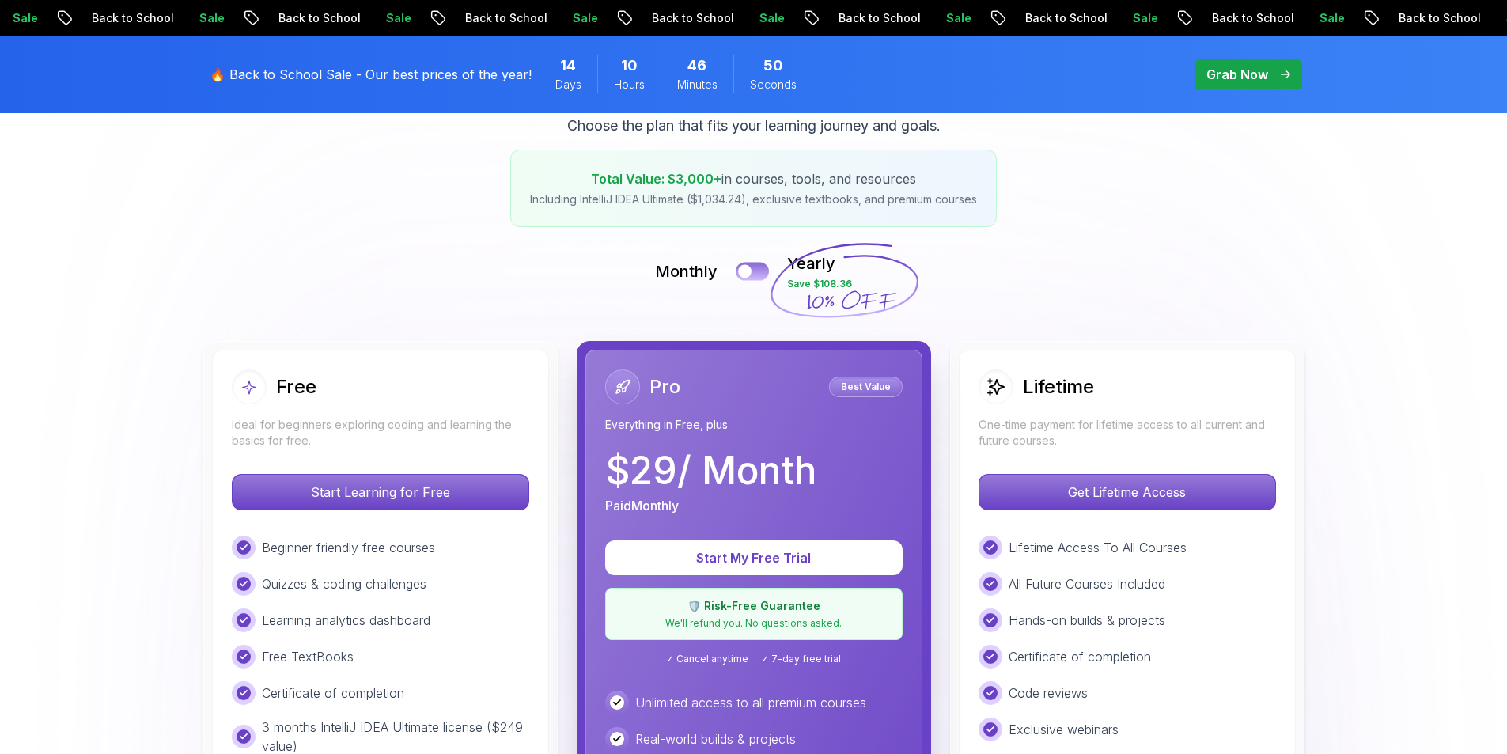
click at [752, 274] on button at bounding box center [752, 271] width 33 height 18
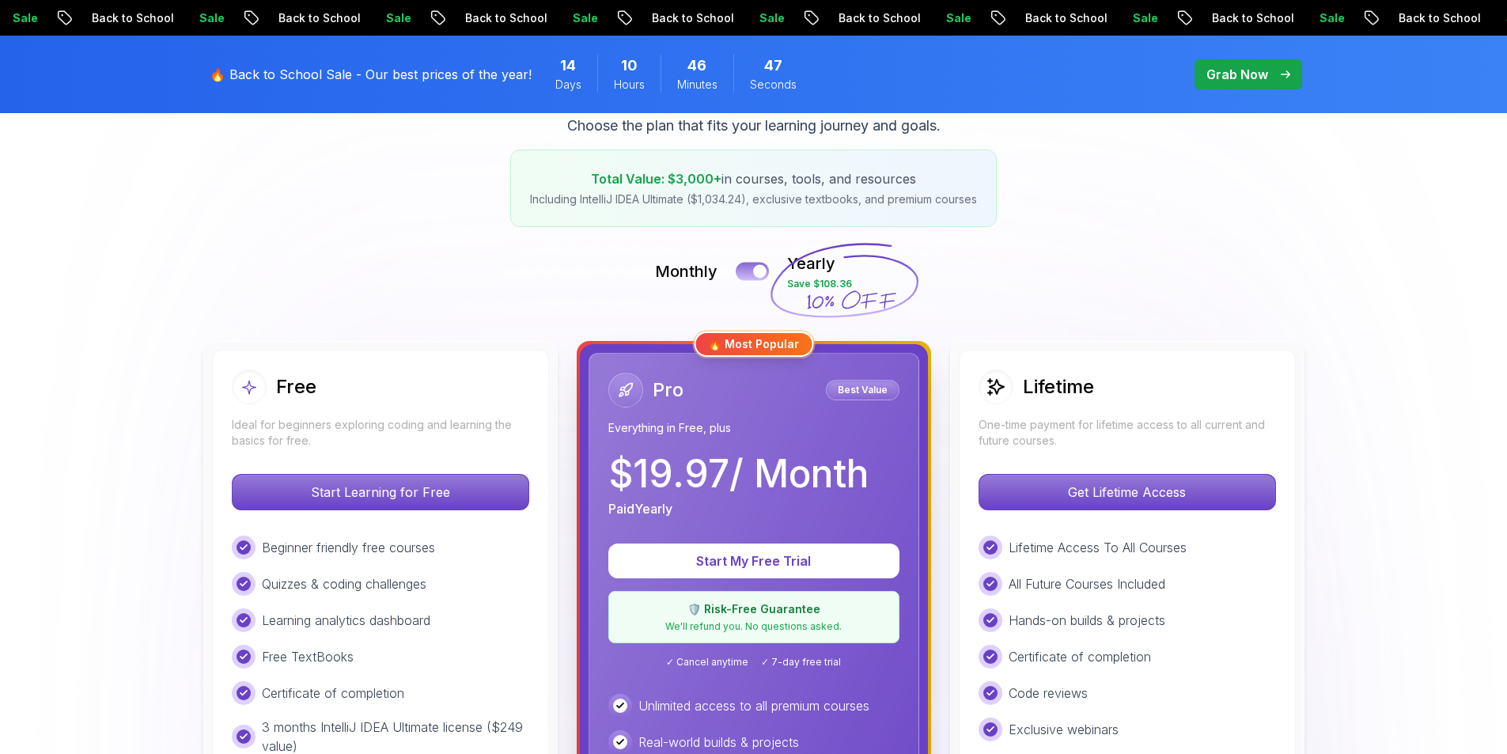
click at [759, 274] on div at bounding box center [759, 271] width 13 height 13
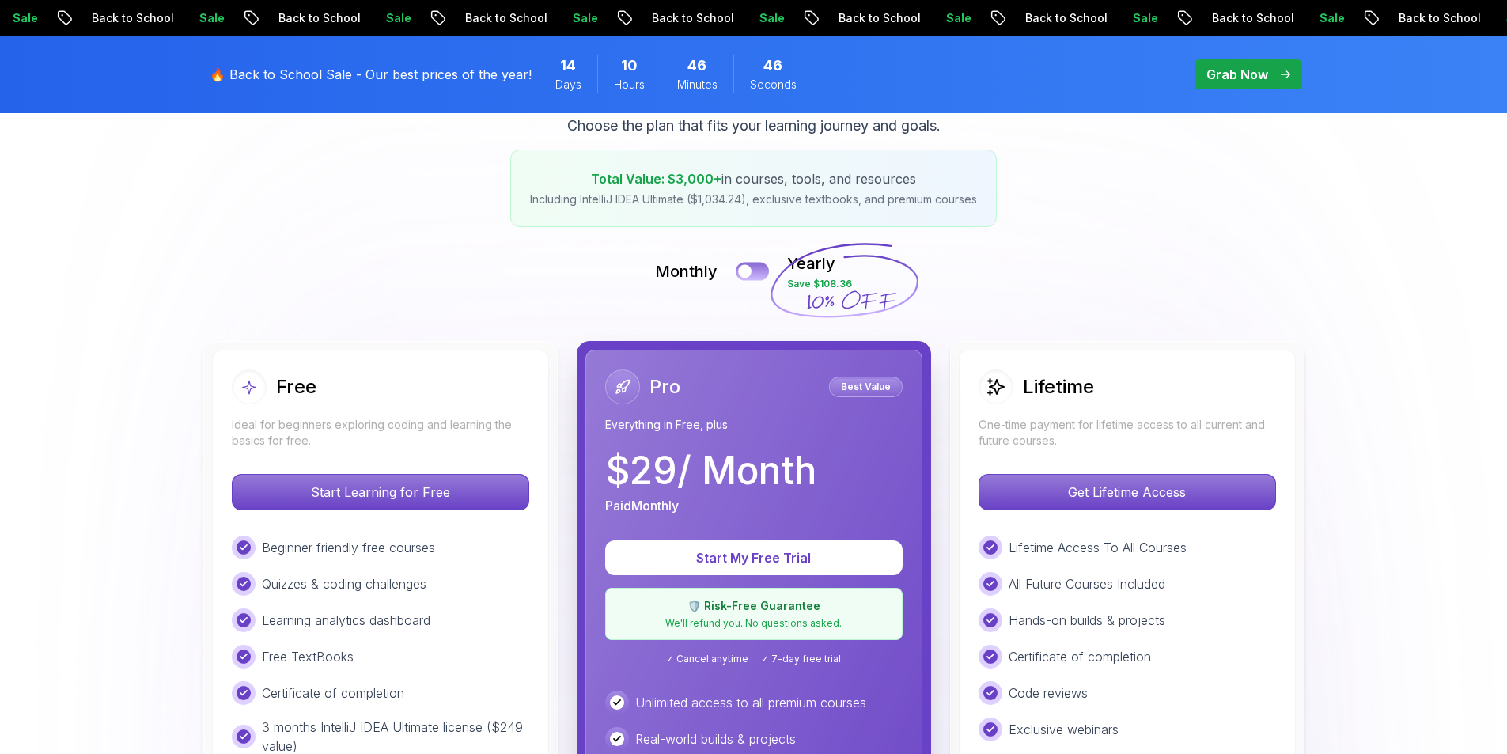
click at [759, 274] on button at bounding box center [752, 271] width 33 height 18
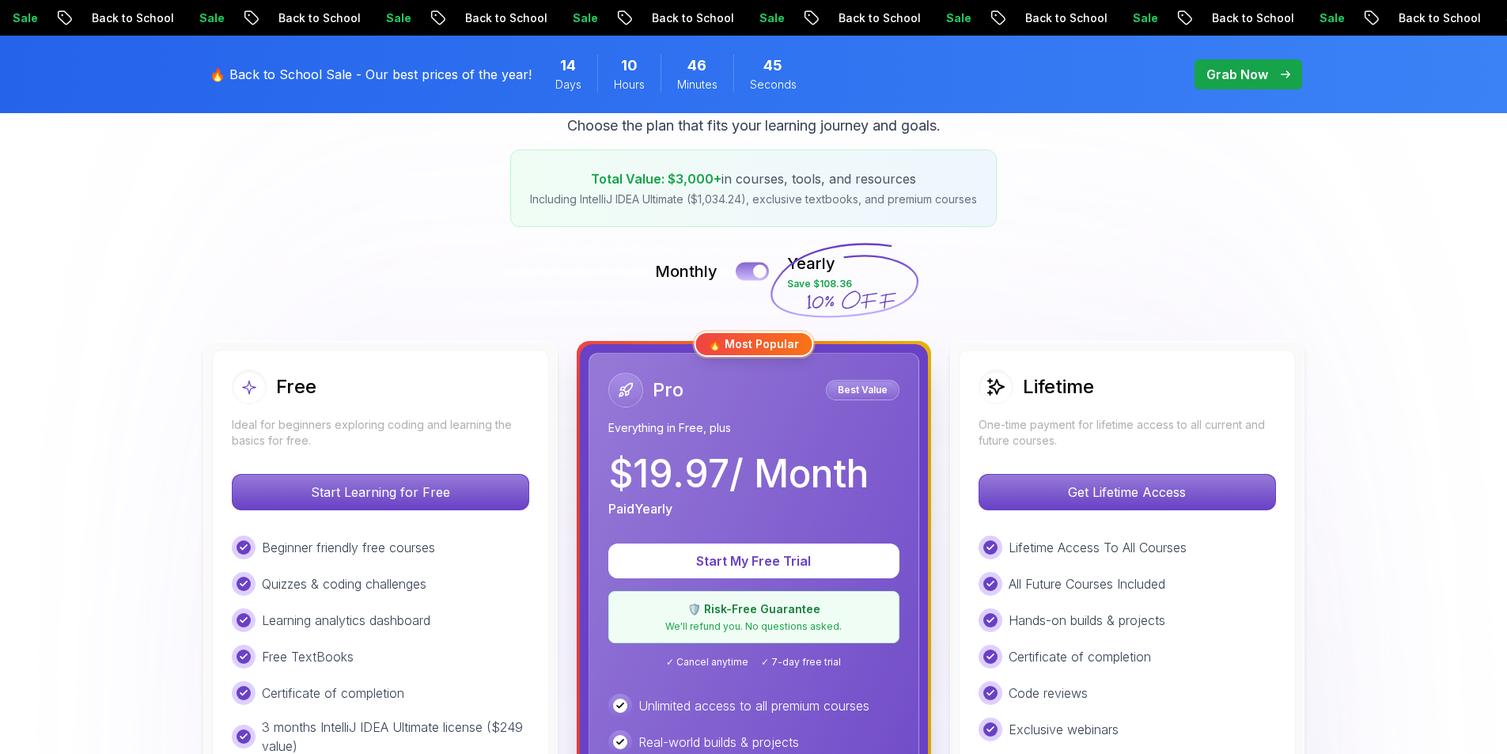
click at [759, 274] on div at bounding box center [759, 271] width 13 height 13
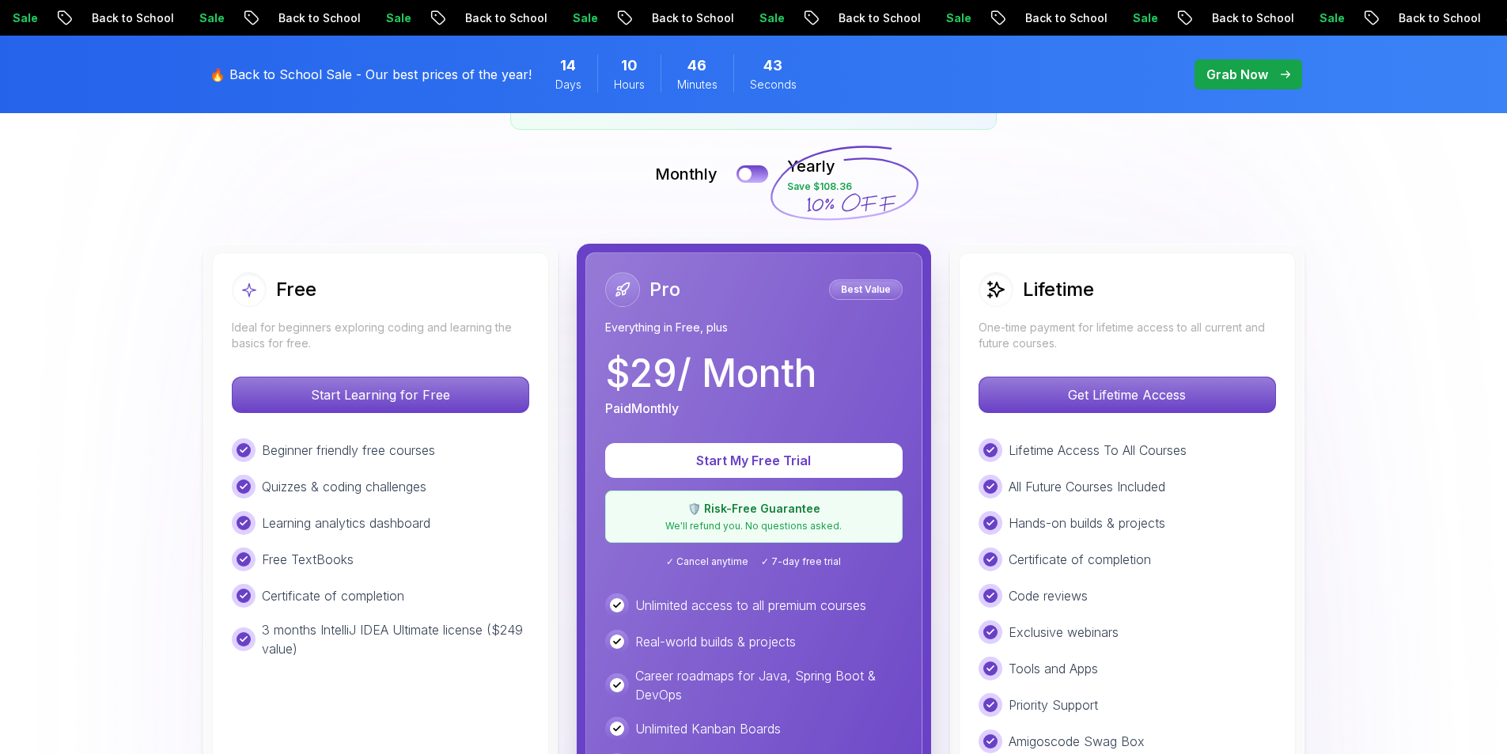
scroll to position [475, 0]
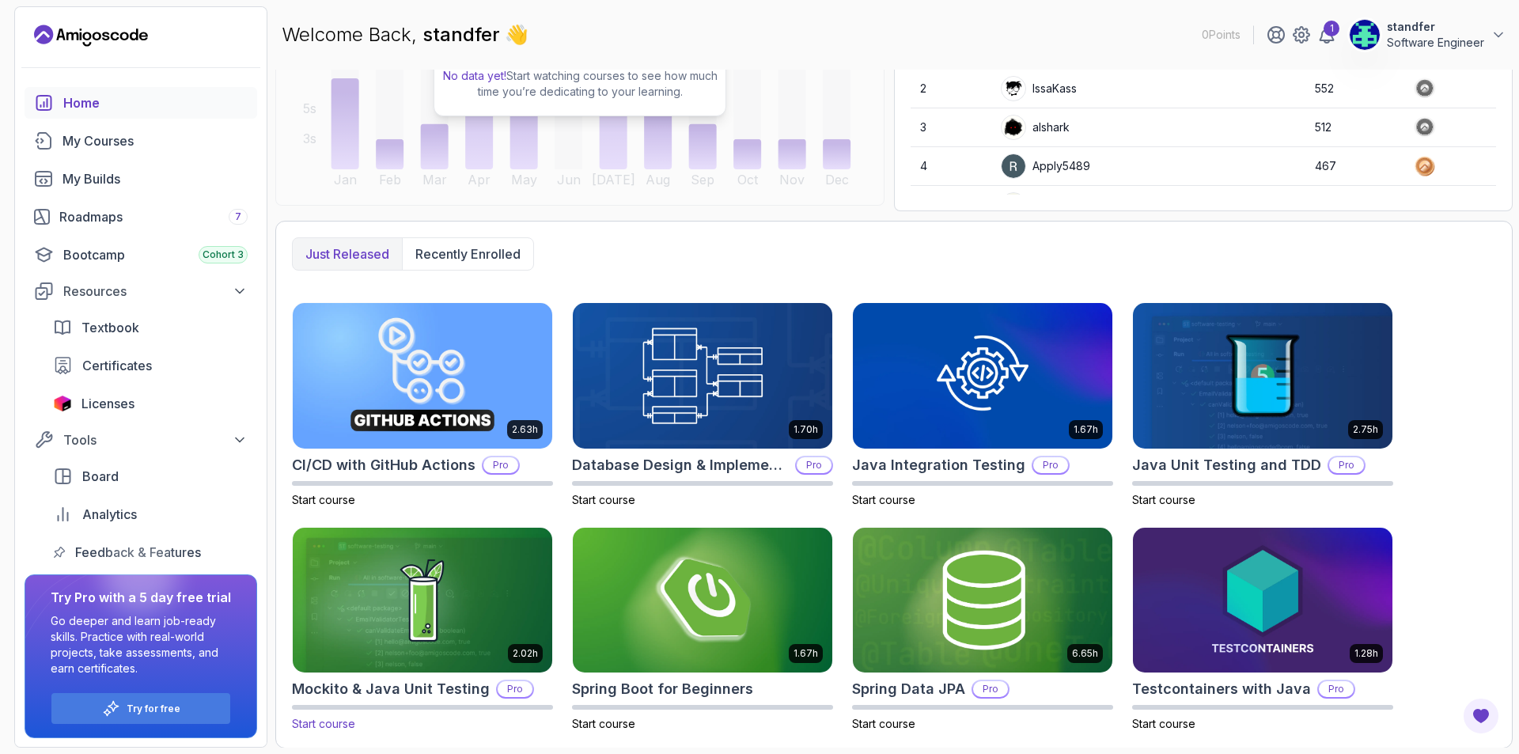
scroll to position [260, 0]
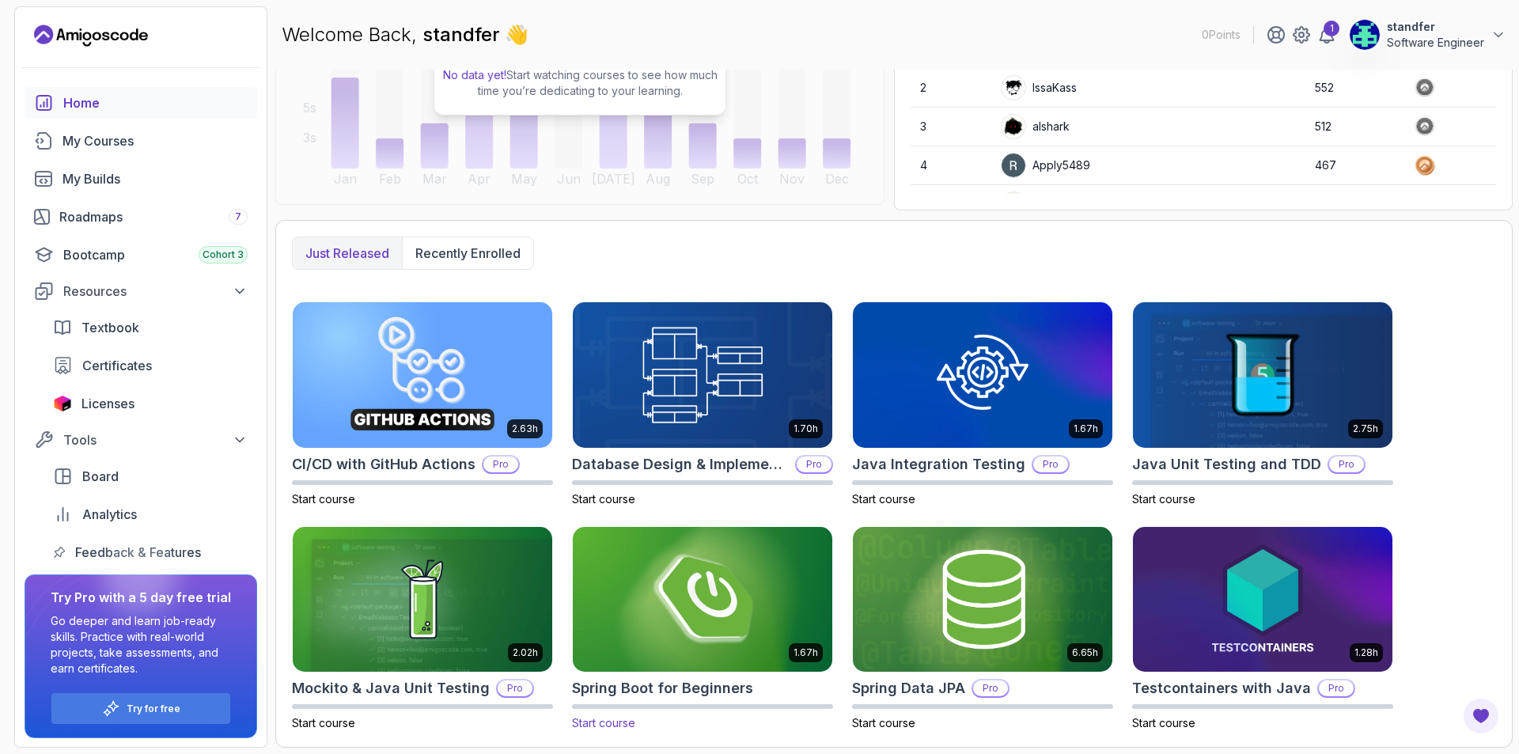
click at [749, 588] on img at bounding box center [702, 599] width 272 height 153
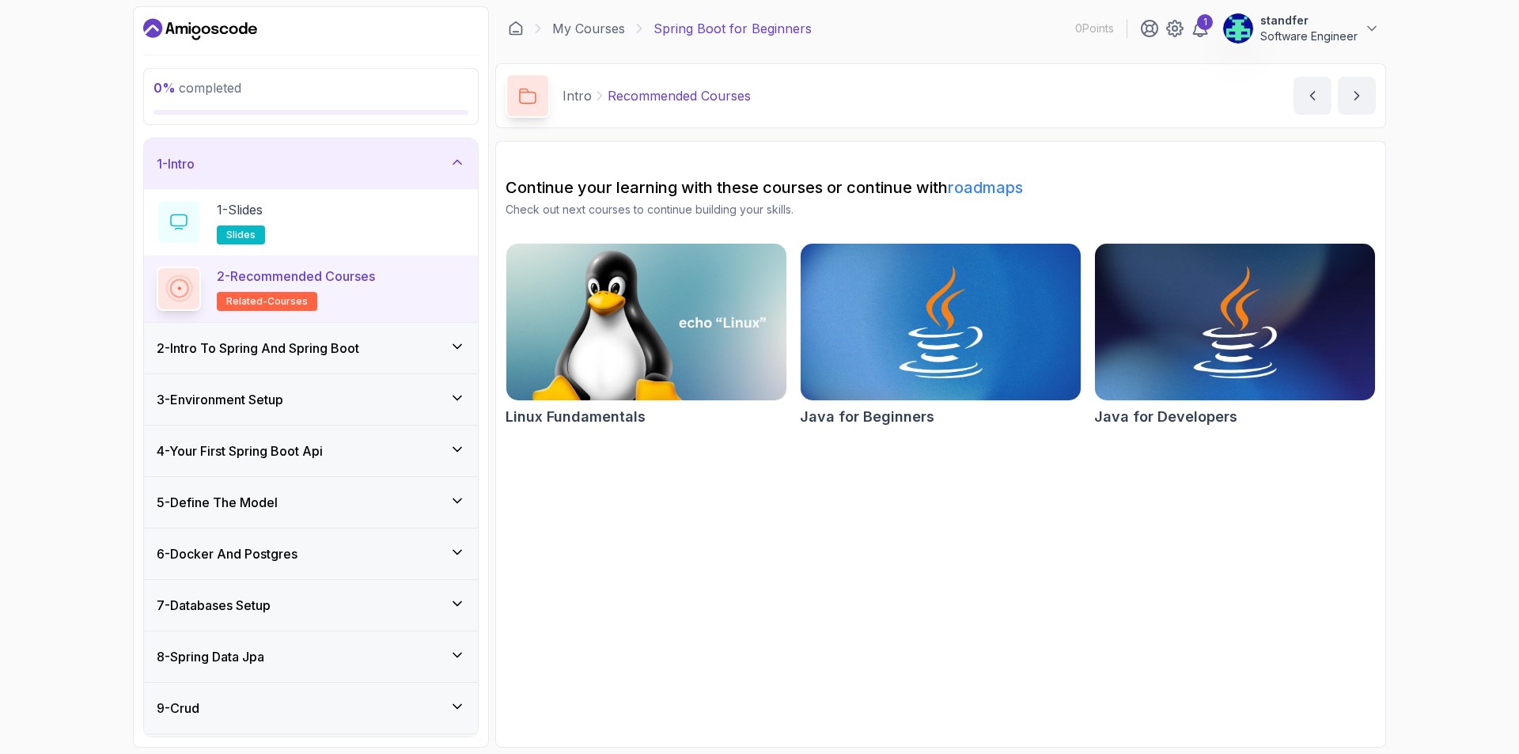
click at [49, 153] on div "0 % completed 1 - Intro 1 - Slides slides 2 - Recommended Courses related-cours…" at bounding box center [759, 377] width 1519 height 754
